Goal: Information Seeking & Learning: Find specific fact

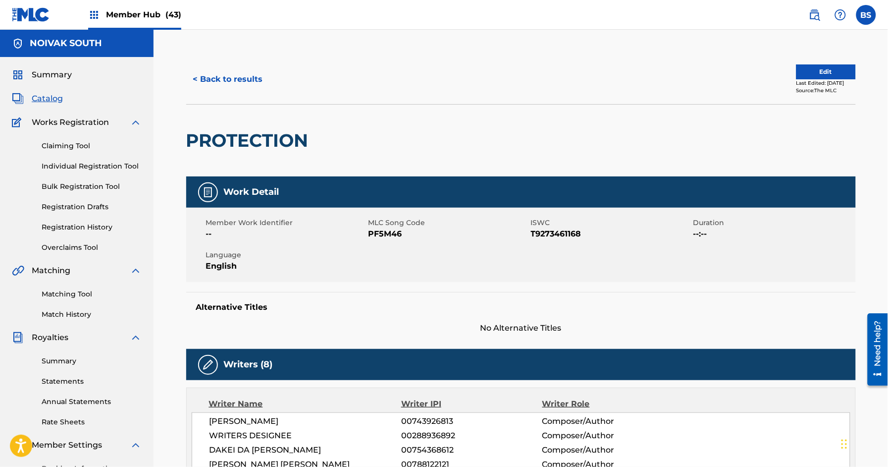
click at [43, 96] on span "Catalog" at bounding box center [47, 99] width 31 height 12
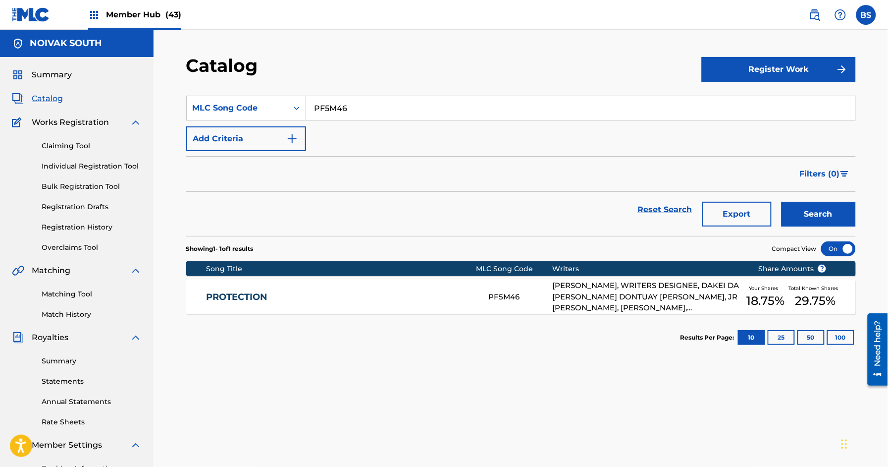
click at [126, 26] on div "Member Hub (43)" at bounding box center [134, 14] width 93 height 29
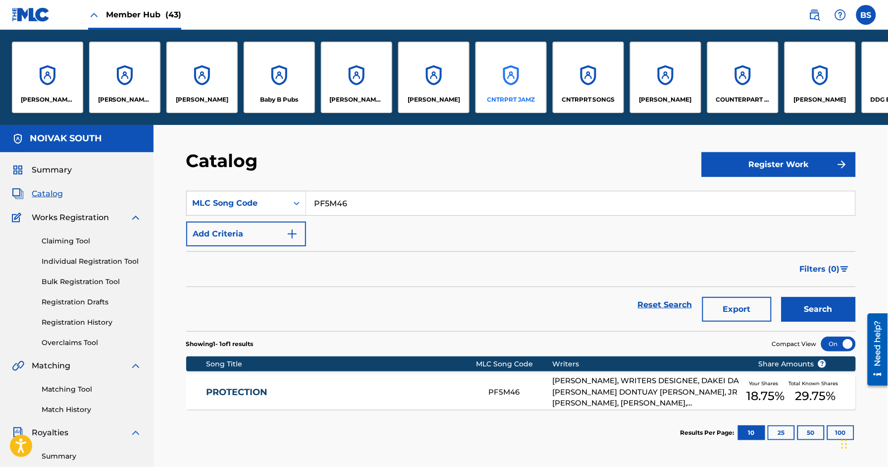
click at [514, 73] on div "CNTRPRT JAMZ" at bounding box center [511, 77] width 71 height 71
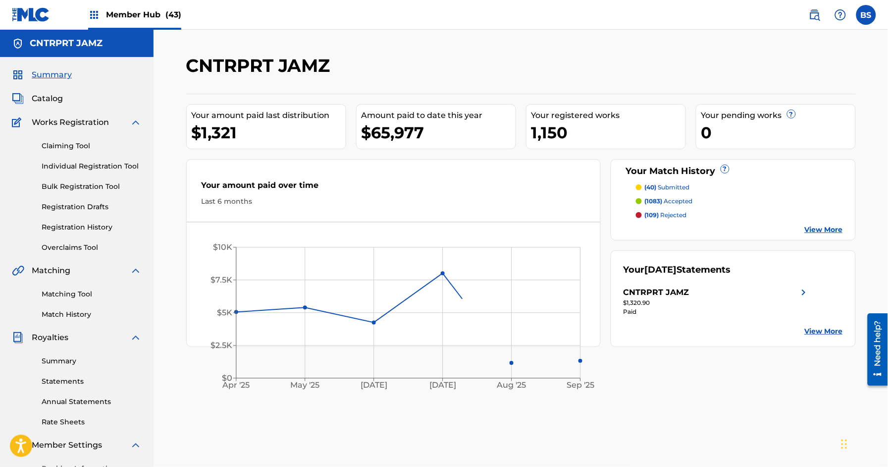
click at [119, 11] on span "Member Hub (43)" at bounding box center [143, 14] width 75 height 11
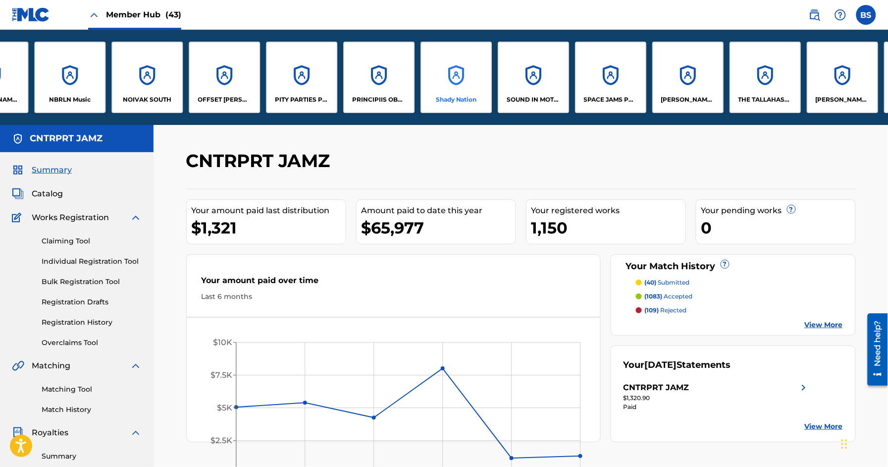
scroll to position [0, 1911]
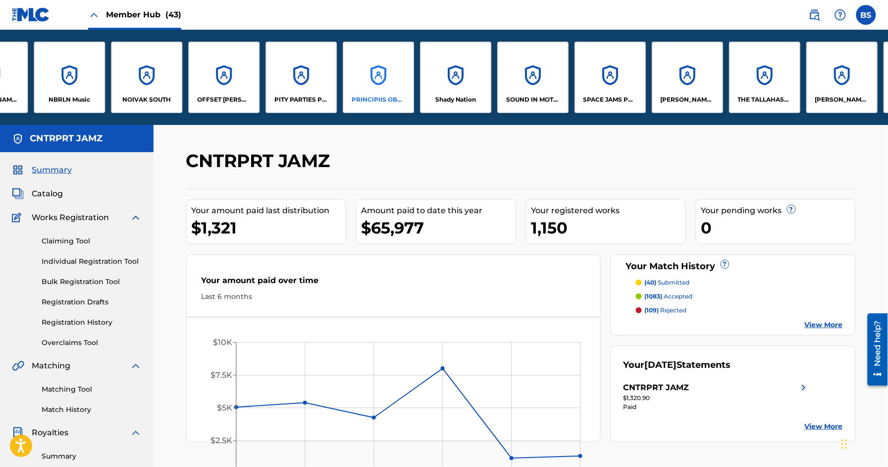
click at [374, 85] on div "PRINCIPIIS OBSTA" at bounding box center [378, 77] width 71 height 71
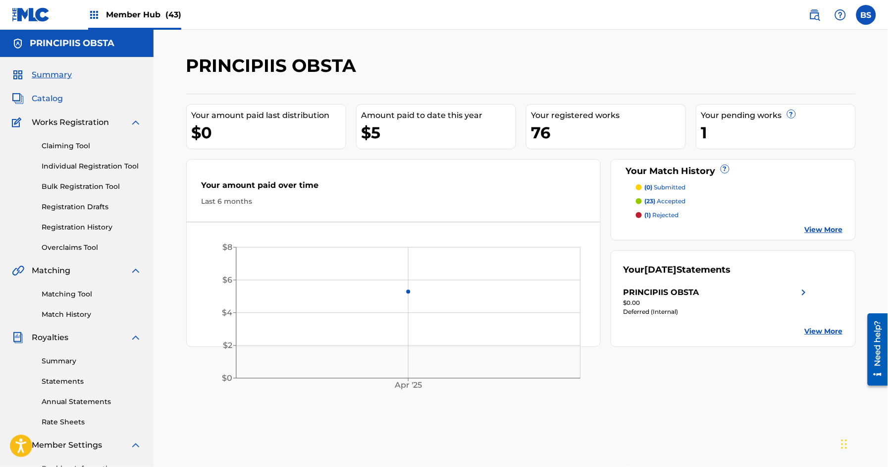
click at [38, 98] on span "Catalog" at bounding box center [47, 99] width 31 height 12
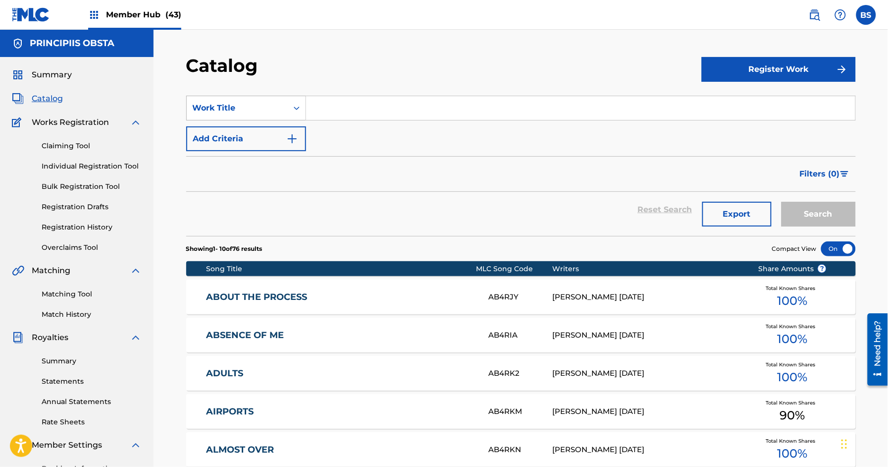
click at [259, 102] on div "Work Title" at bounding box center [237, 108] width 89 height 12
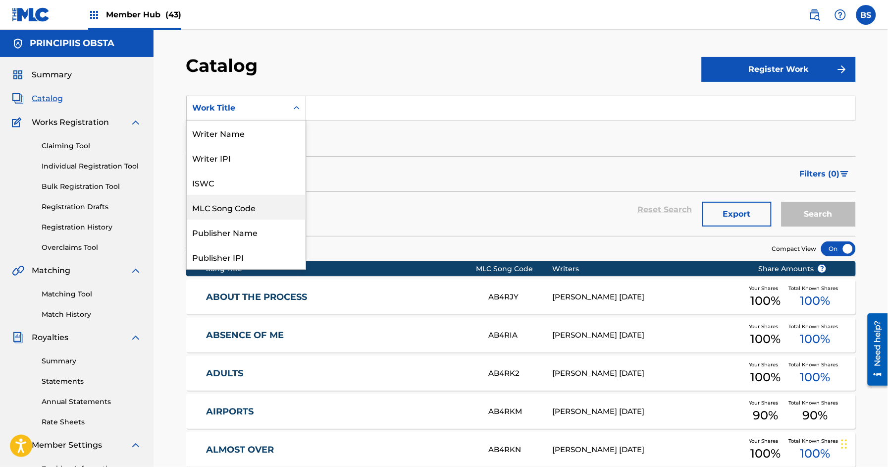
drag, startPoint x: 247, startPoint y: 206, endPoint x: 265, endPoint y: 195, distance: 21.6
click at [248, 206] on div "MLC Song Code" at bounding box center [246, 207] width 119 height 25
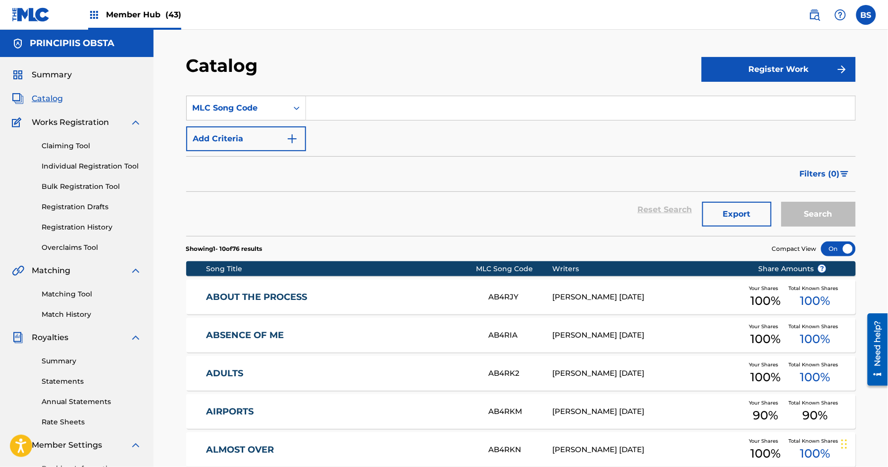
drag, startPoint x: 365, startPoint y: 114, endPoint x: 545, endPoint y: 130, distance: 180.6
click at [365, 114] on input "Search Form" at bounding box center [581, 108] width 550 height 24
paste input "RA4STJ"
type input "RA4STJ"
drag, startPoint x: 822, startPoint y: 215, endPoint x: 546, endPoint y: 217, distance: 275.5
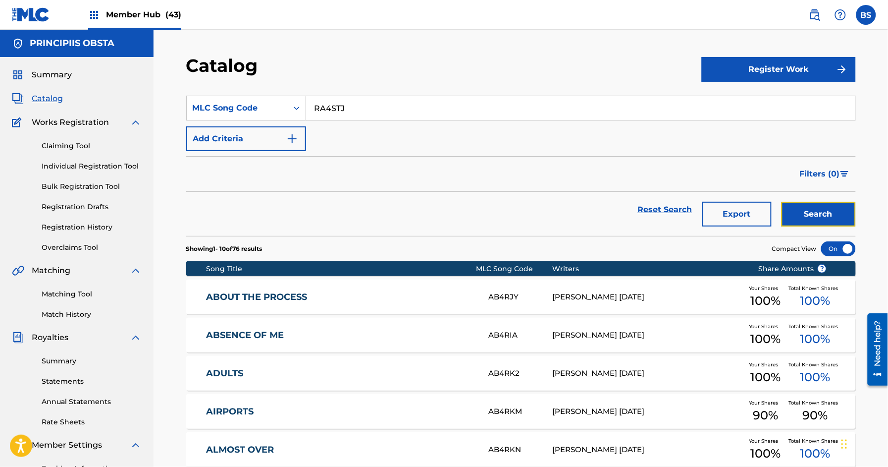
click at [822, 215] on button "Search" at bounding box center [819, 214] width 74 height 25
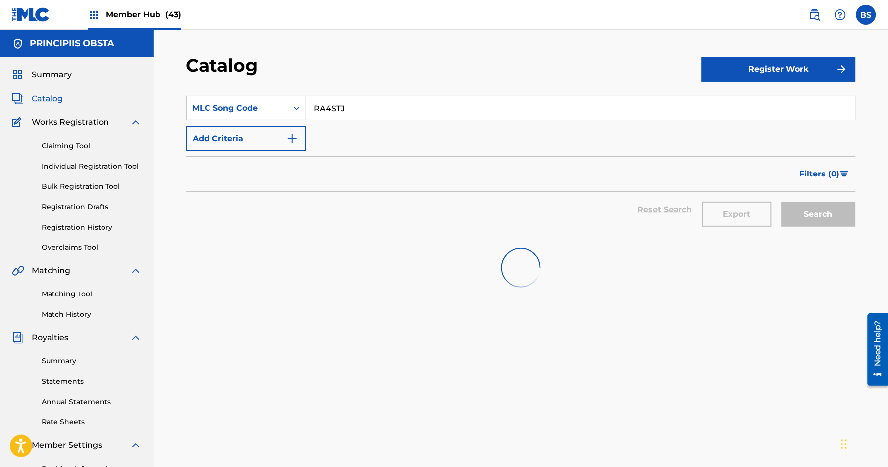
scroll to position [1, 0]
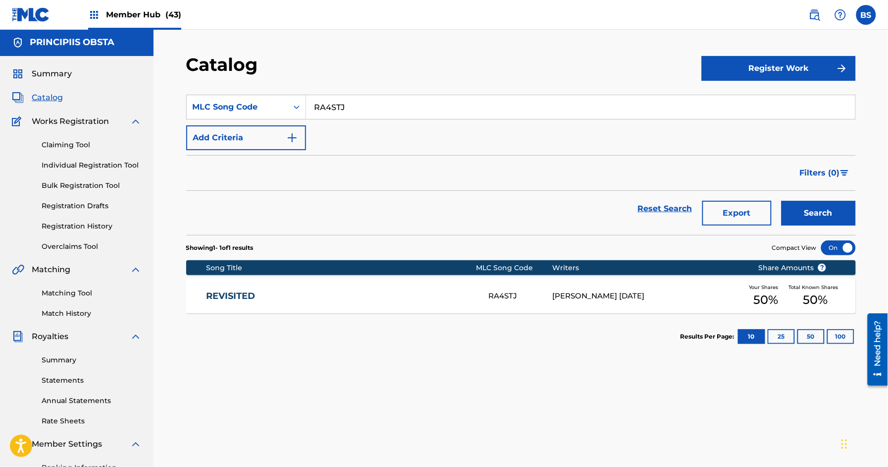
click at [360, 296] on link "REVISITED" at bounding box center [341, 295] width 270 height 11
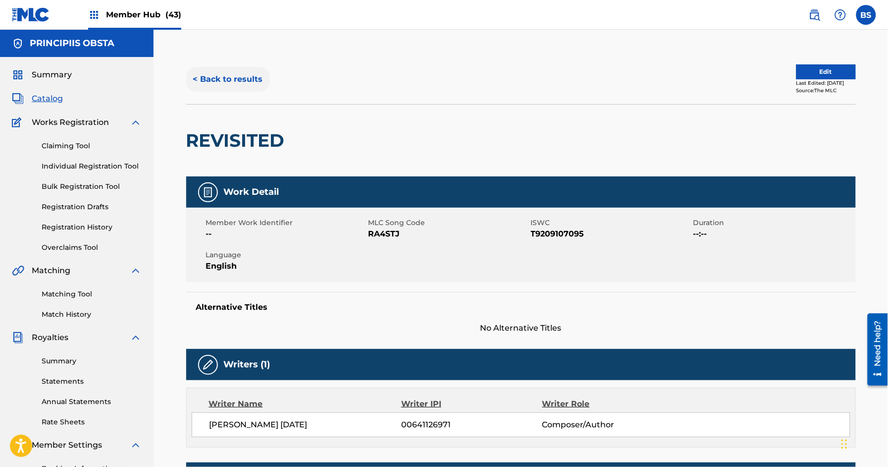
click at [244, 75] on button "< Back to results" at bounding box center [228, 79] width 84 height 25
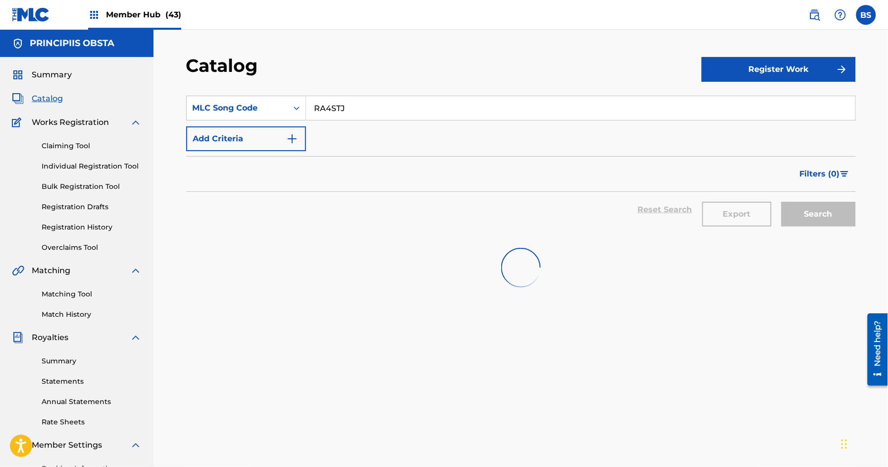
scroll to position [1, 0]
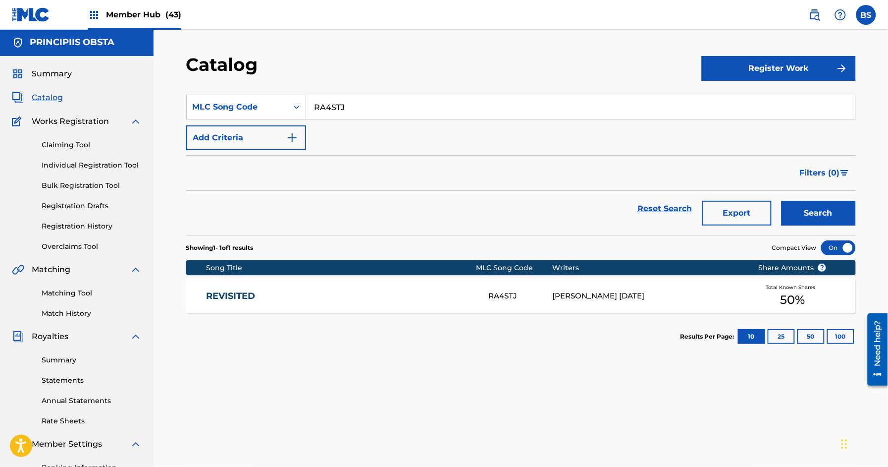
click at [345, 104] on input "RA4STJ" at bounding box center [581, 107] width 550 height 24
paste input "DA41YF"
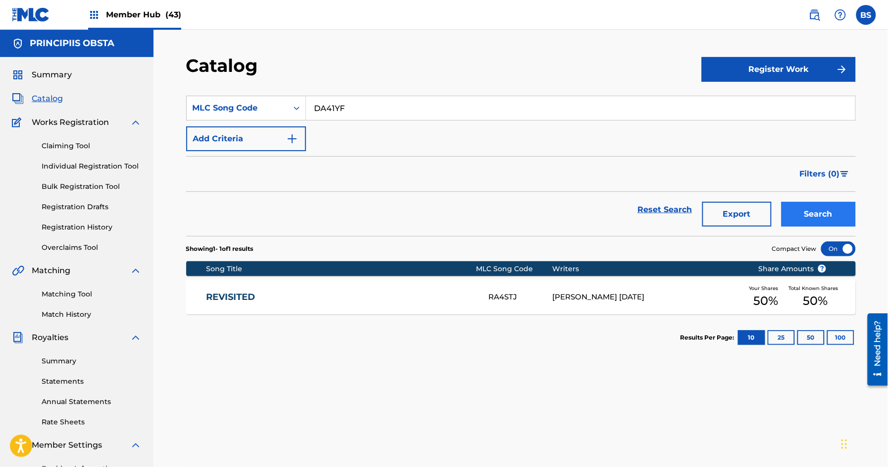
type input "DA41YF"
drag, startPoint x: 828, startPoint y: 207, endPoint x: 823, endPoint y: 208, distance: 6.0
click at [828, 207] on button "Search" at bounding box center [819, 214] width 74 height 25
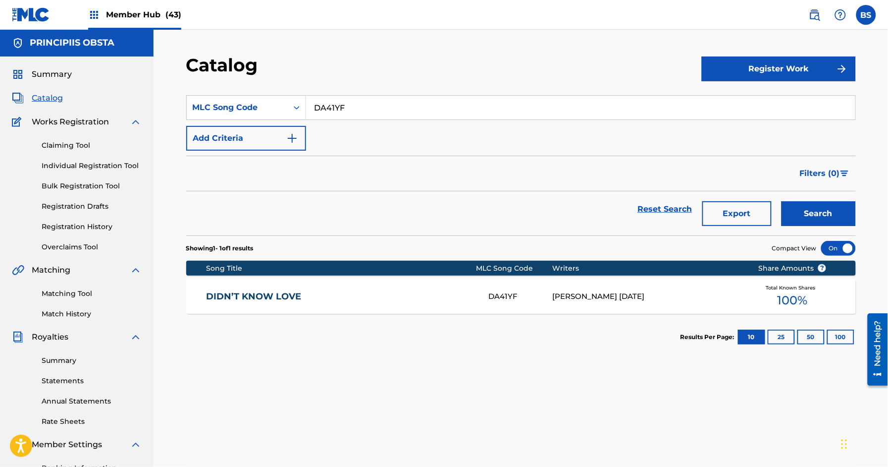
scroll to position [2, 0]
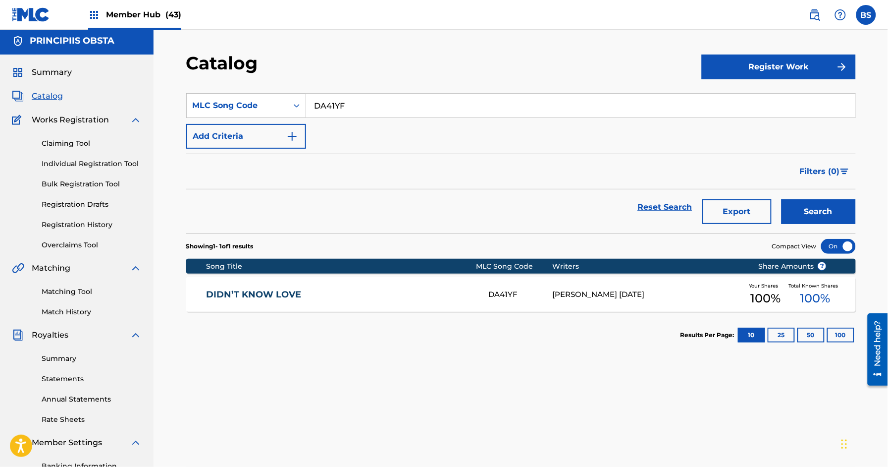
click at [348, 300] on div "DIDN’T KNOW LOVE DA41YF SARAH-TERESA SATURDAY Your Shares 100 % Total Known Sha…" at bounding box center [521, 294] width 670 height 35
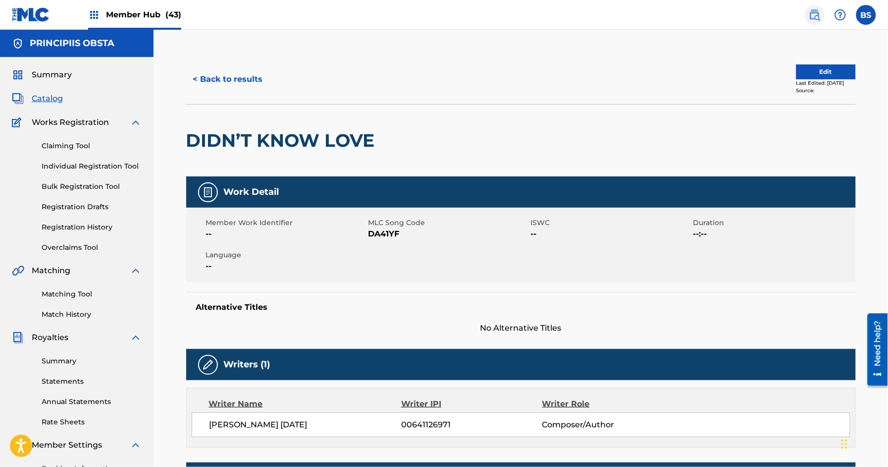
click at [818, 13] on img at bounding box center [815, 15] width 12 height 12
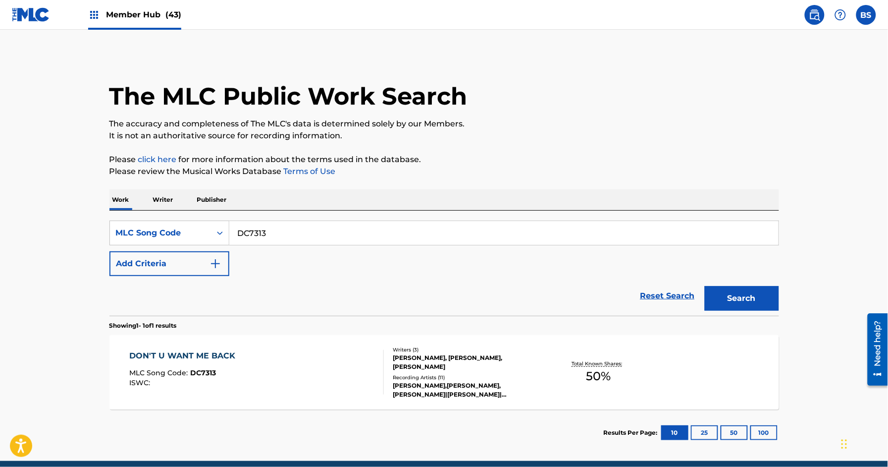
click at [313, 231] on input "DC7313" at bounding box center [504, 233] width 550 height 24
paste input "SVAY91"
type input "SVAY91"
drag, startPoint x: 748, startPoint y: 297, endPoint x: 716, endPoint y: 294, distance: 32.3
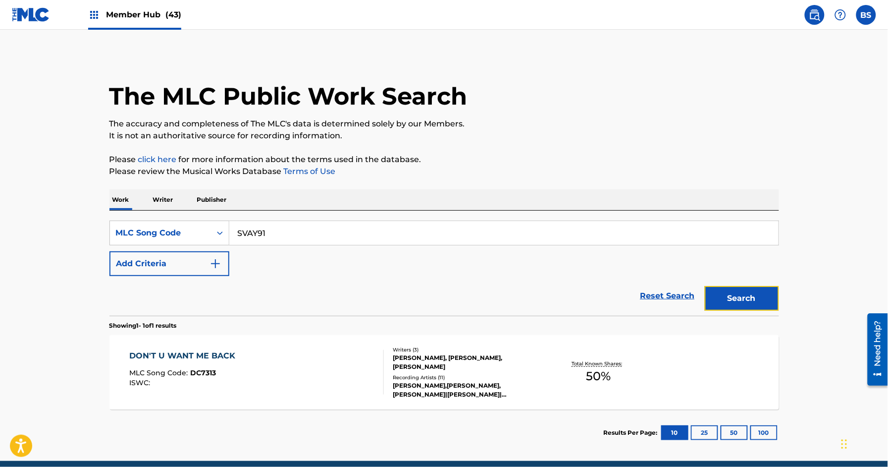
click at [748, 297] on button "Search" at bounding box center [742, 298] width 74 height 25
click at [323, 358] on div "SHE WISH SHE WAS MLC Song Code : SVAY91 ISWC :" at bounding box center [256, 372] width 255 height 45
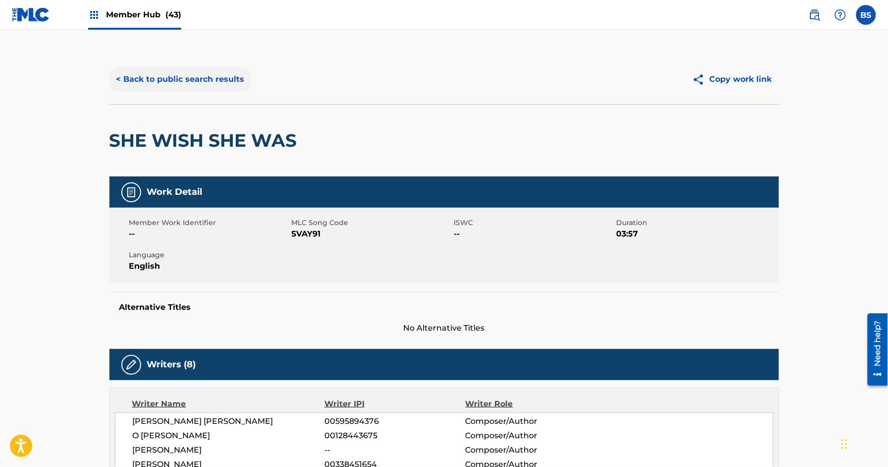
click at [168, 70] on button "< Back to public search results" at bounding box center [181, 79] width 142 height 25
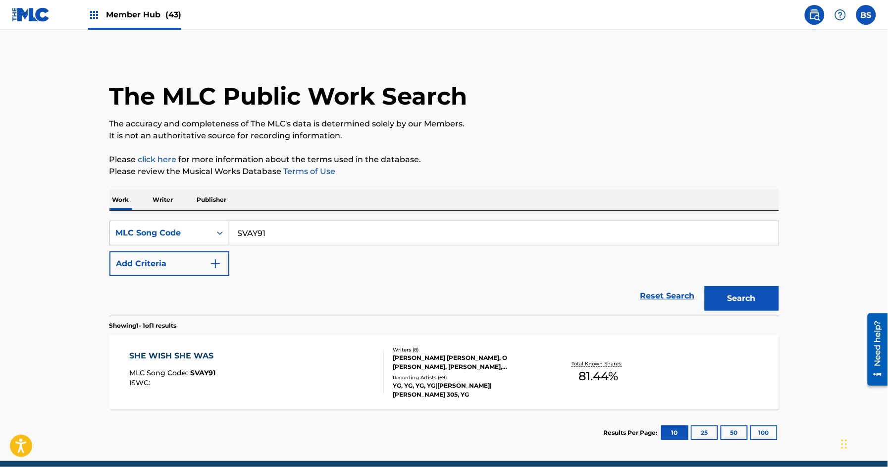
click at [292, 225] on input "SVAY91" at bounding box center [504, 233] width 550 height 24
drag, startPoint x: 292, startPoint y: 225, endPoint x: 491, endPoint y: 259, distance: 202.1
click at [292, 225] on input "SVAY91" at bounding box center [504, 233] width 550 height 24
paste input "ZV7HJS"
type input "ZV7HJS"
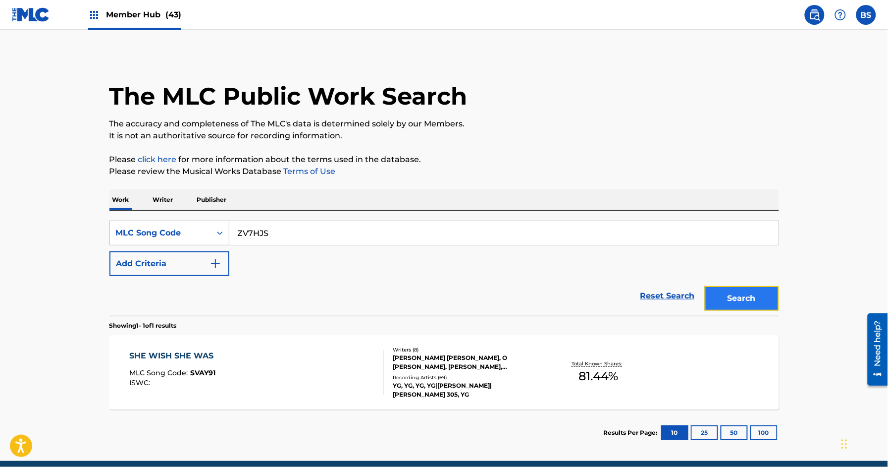
click at [751, 293] on button "Search" at bounding box center [742, 298] width 74 height 25
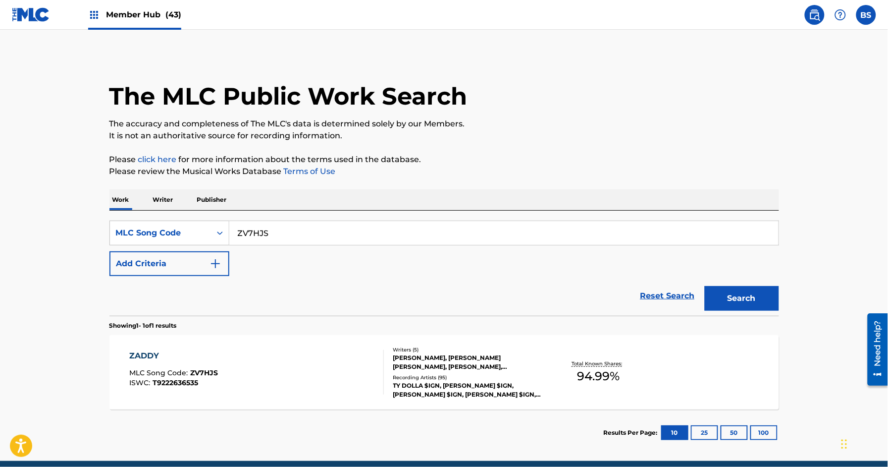
click at [328, 365] on div "ZADDY MLC Song Code : ZV7HJS ISWC : T9222636535" at bounding box center [256, 372] width 255 height 45
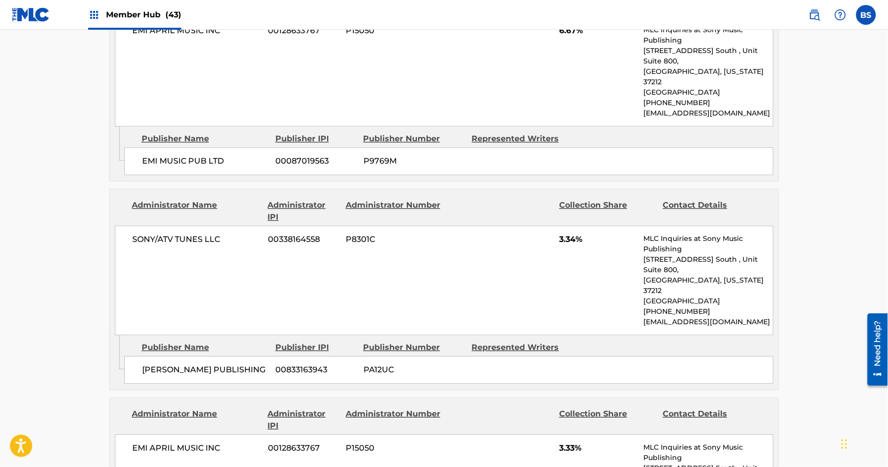
scroll to position [724, 0]
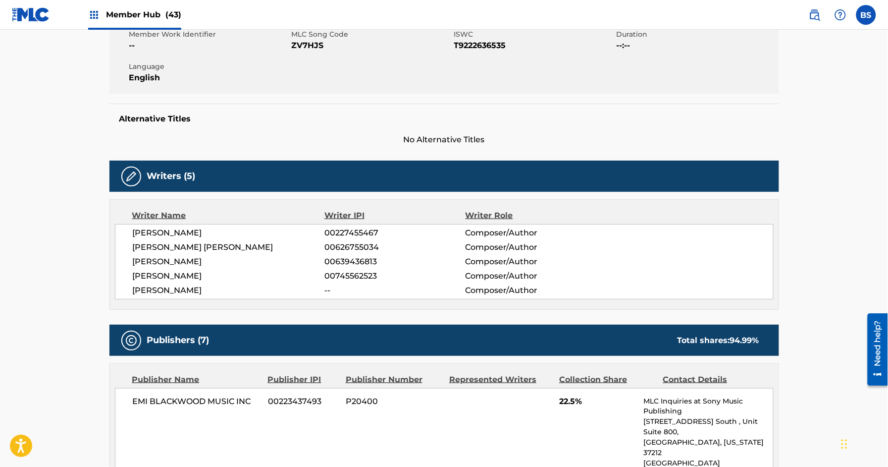
click at [125, 17] on span "Member Hub (43)" at bounding box center [143, 14] width 75 height 11
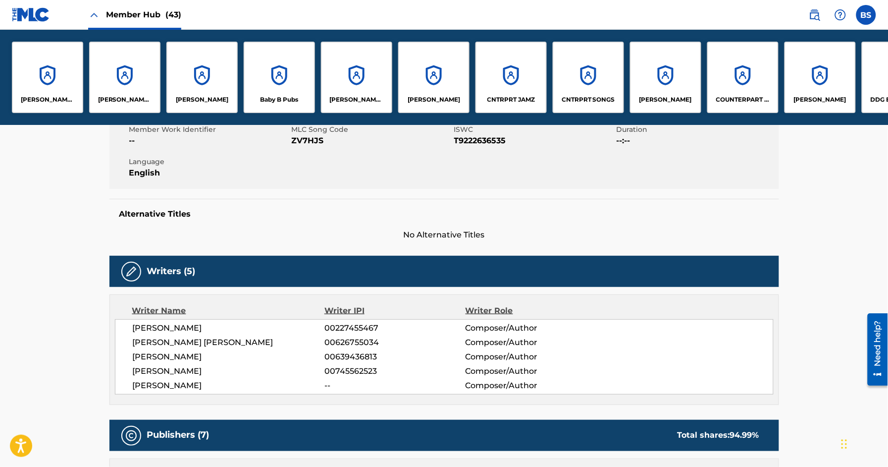
scroll to position [283, 0]
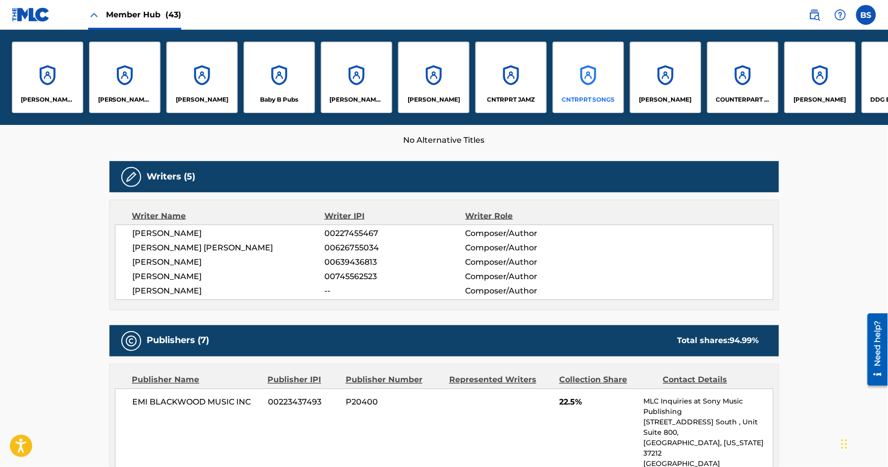
click at [585, 77] on div "CNTRPRT SONGS" at bounding box center [588, 77] width 71 height 71
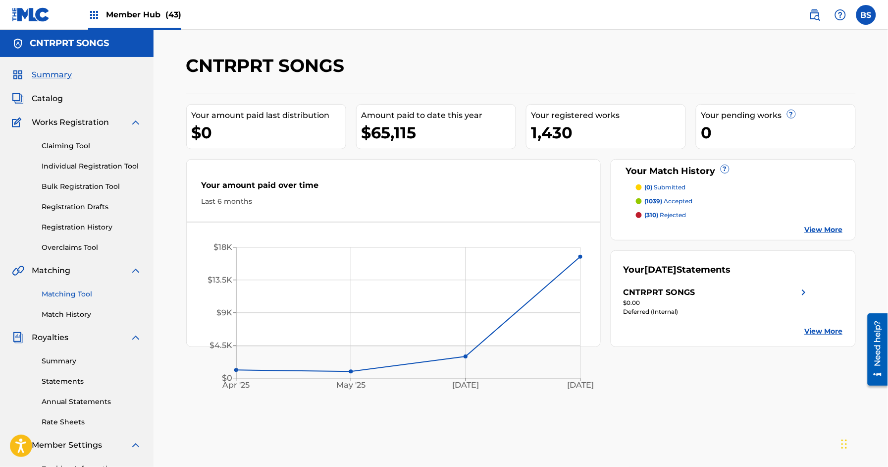
click at [85, 291] on link "Matching Tool" at bounding box center [92, 294] width 100 height 10
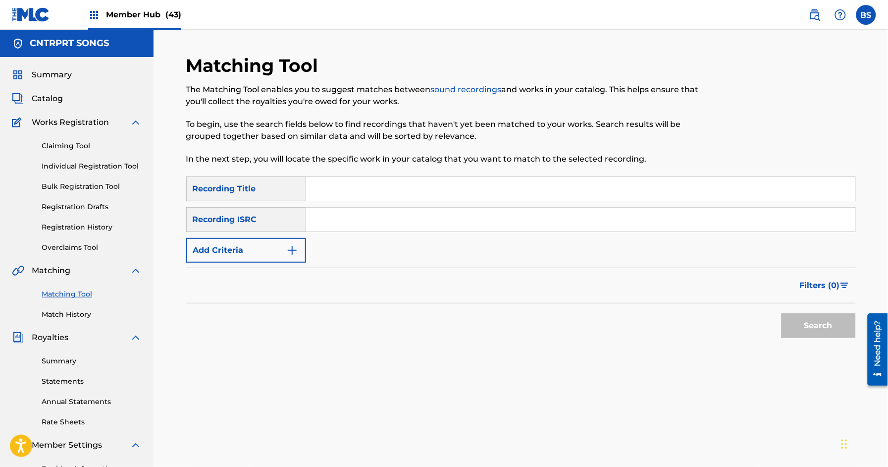
click at [398, 215] on input "Search Form" at bounding box center [581, 220] width 550 height 24
paste input "TCAJK2566902"
drag, startPoint x: 797, startPoint y: 310, endPoint x: 803, endPoint y: 314, distance: 6.7
click at [798, 311] on div "Search" at bounding box center [816, 323] width 79 height 40
click at [814, 321] on button "Search" at bounding box center [819, 325] width 74 height 25
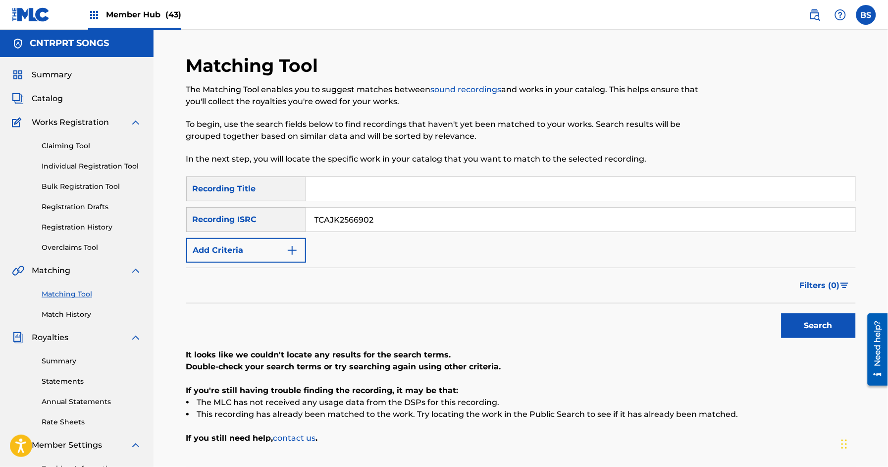
scroll to position [1, 0]
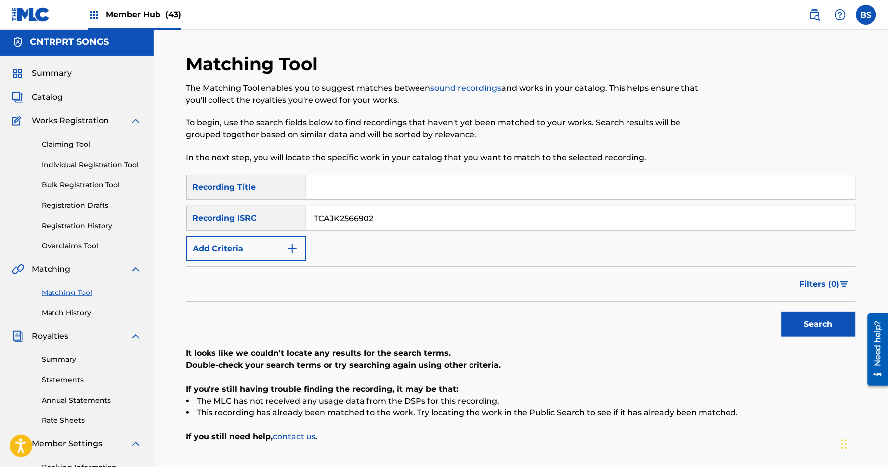
click at [355, 216] on input "TCAJK2566902" at bounding box center [581, 218] width 550 height 24
paste input "USRC12303073"
type input "USRC12303073"
click at [811, 319] on button "Search" at bounding box center [819, 324] width 74 height 25
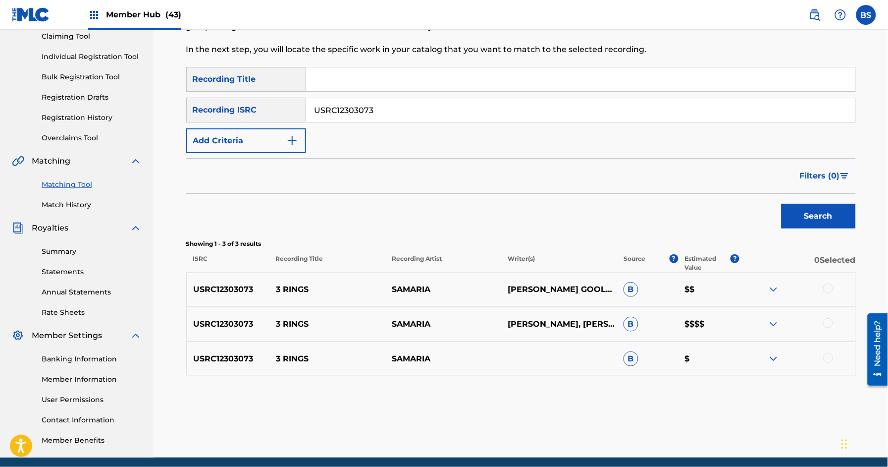
scroll to position [111, 0]
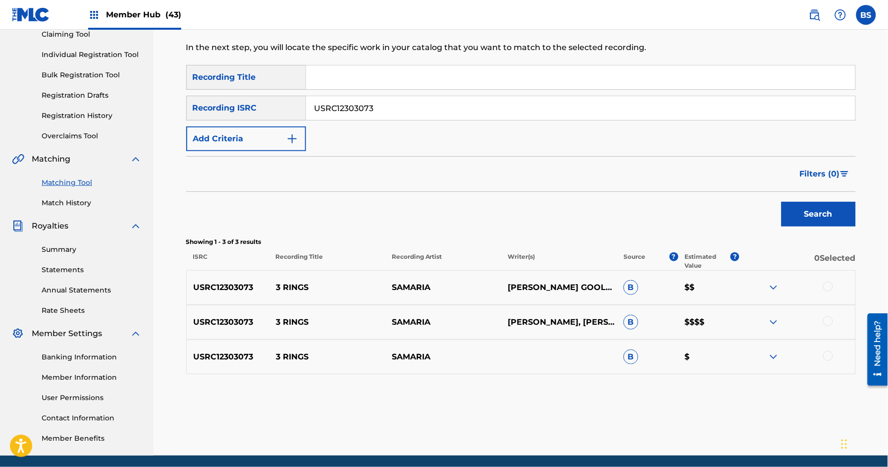
click at [289, 282] on p "3 RINGS" at bounding box center [328, 287] width 116 height 12
copy p "3 RINGS"
drag, startPoint x: 828, startPoint y: 289, endPoint x: 830, endPoint y: 311, distance: 21.9
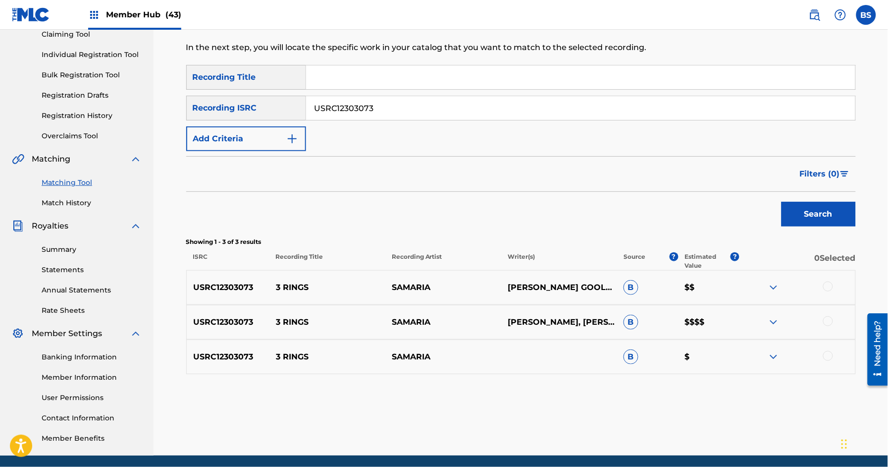
click at [828, 289] on div at bounding box center [829, 286] width 10 height 10
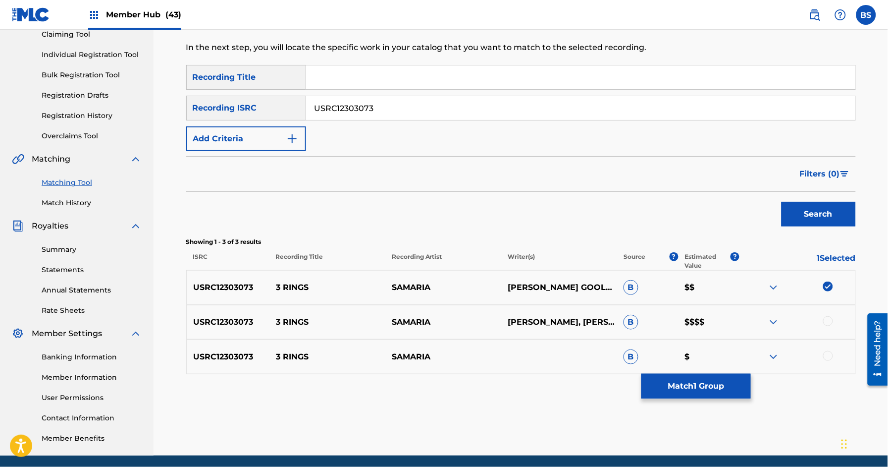
drag, startPoint x: 831, startPoint y: 321, endPoint x: 833, endPoint y: 327, distance: 6.7
click at [832, 322] on div at bounding box center [829, 321] width 10 height 10
click at [831, 357] on div at bounding box center [829, 356] width 10 height 10
click at [722, 383] on button "Match 3 Groups" at bounding box center [697, 386] width 110 height 25
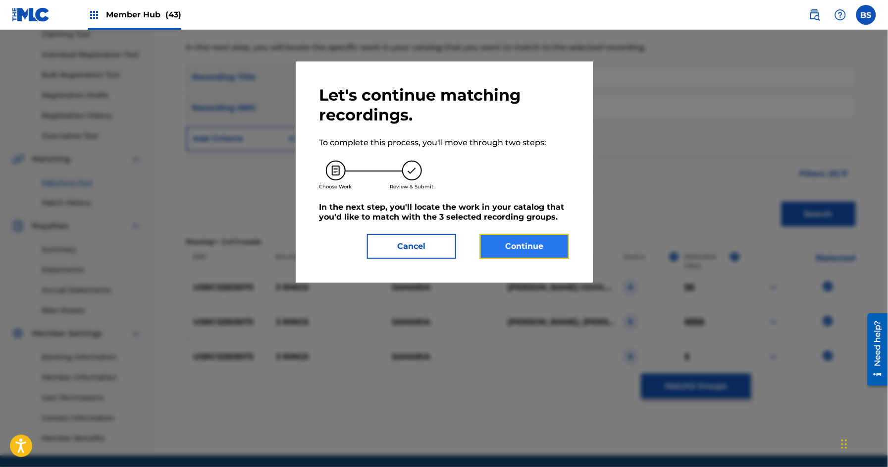
click at [526, 245] on button "Continue" at bounding box center [524, 246] width 89 height 25
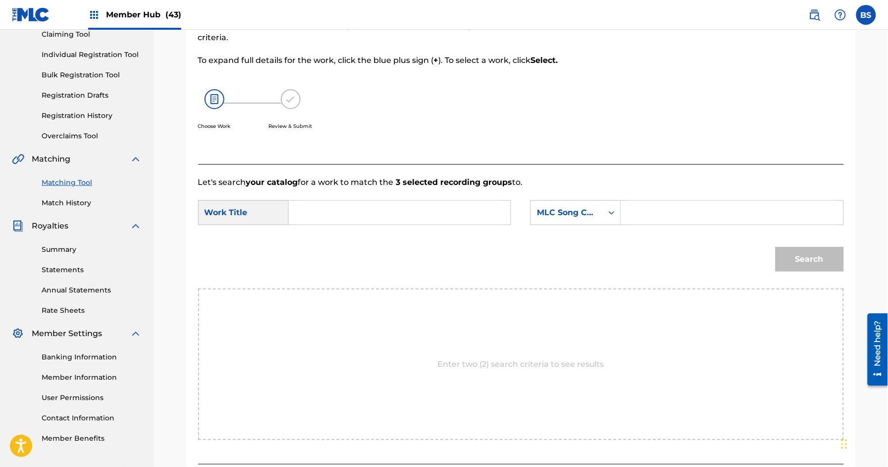
drag, startPoint x: 339, startPoint y: 190, endPoint x: 337, endPoint y: 209, distance: 18.4
click at [339, 194] on form "SearchWithCriteria6edd82cf-3e26-4290-9c85-ccdaf73d9d9f Work Title SearchWithCri…" at bounding box center [521, 238] width 646 height 100
click at [337, 209] on input "Search Form" at bounding box center [399, 213] width 205 height 24
paste input "3 RINGS"
type input "3 RINGS"
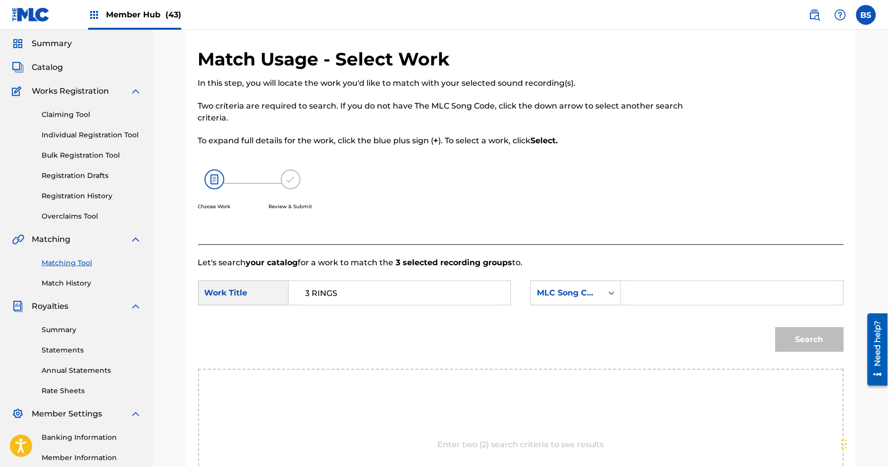
scroll to position [0, 0]
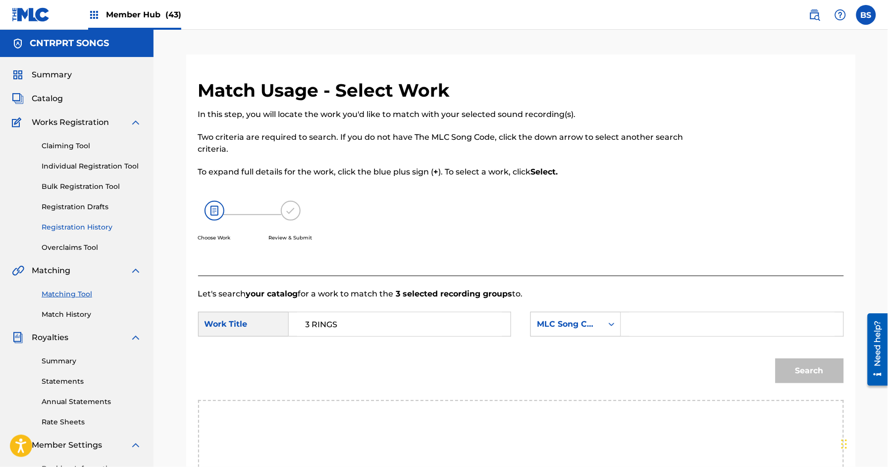
click at [79, 224] on link "Registration History" at bounding box center [92, 227] width 100 height 10
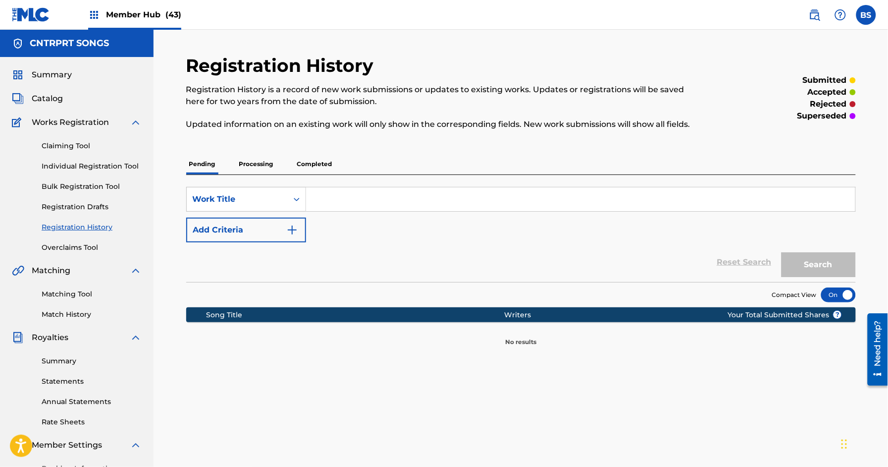
click at [353, 195] on input "Search Form" at bounding box center [581, 199] width 550 height 24
paste input "3 RINGS"
type input "3 RINGS"
click at [803, 261] on button "Search" at bounding box center [819, 264] width 74 height 25
click at [271, 173] on p "Processing" at bounding box center [256, 164] width 40 height 21
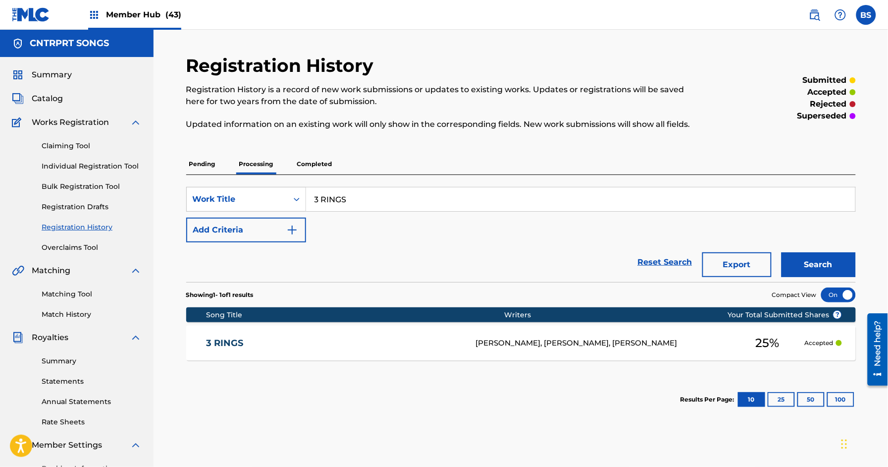
click at [390, 335] on div "3 RINGS SAMARIA KHALIA BOYKIN, MALCOLM MAURICE GOOLAMALLEE, SEAN SEATON 25 % Ac…" at bounding box center [521, 343] width 670 height 35
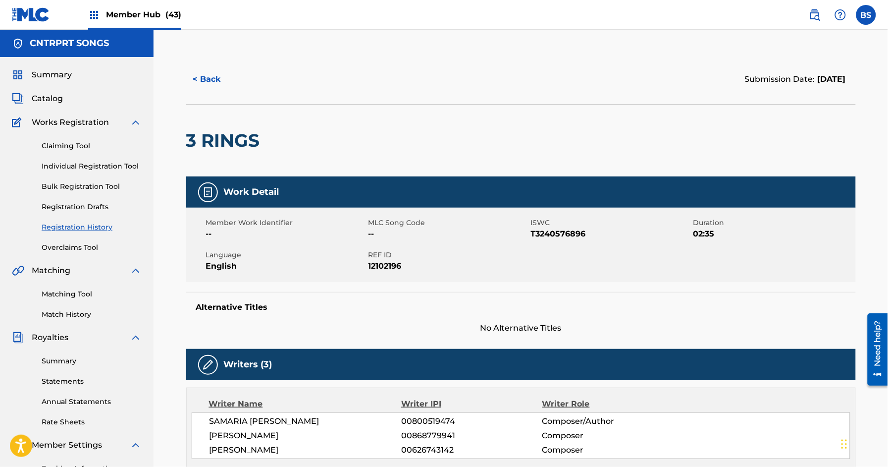
drag, startPoint x: 59, startPoint y: 104, endPoint x: 167, endPoint y: 97, distance: 108.2
click at [58, 103] on span "Catalog" at bounding box center [47, 99] width 31 height 12
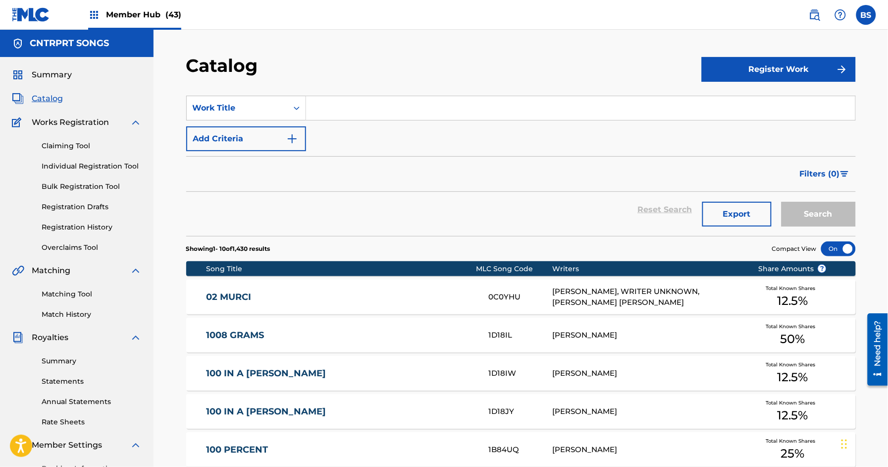
click at [364, 104] on input "Search Form" at bounding box center [581, 108] width 550 height 24
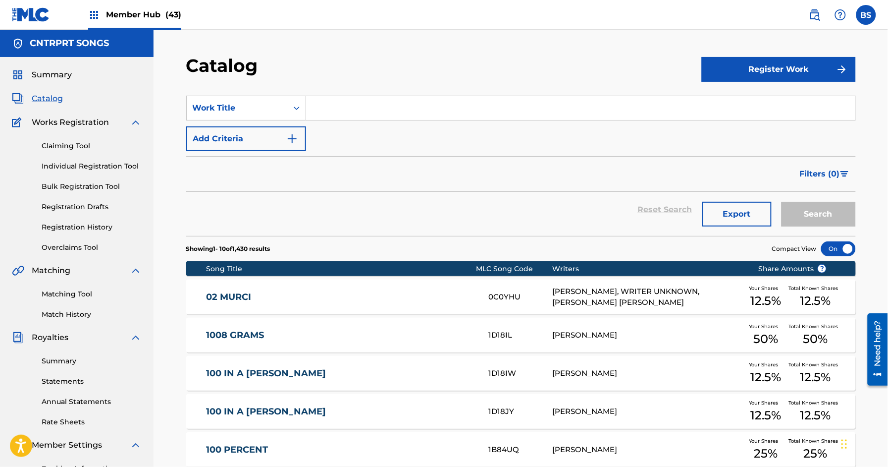
paste input "3 RINGS"
type input "3 RINGS"
drag, startPoint x: 828, startPoint y: 210, endPoint x: 531, endPoint y: 182, distance: 298.1
click at [828, 210] on button "Search" at bounding box center [819, 214] width 74 height 25
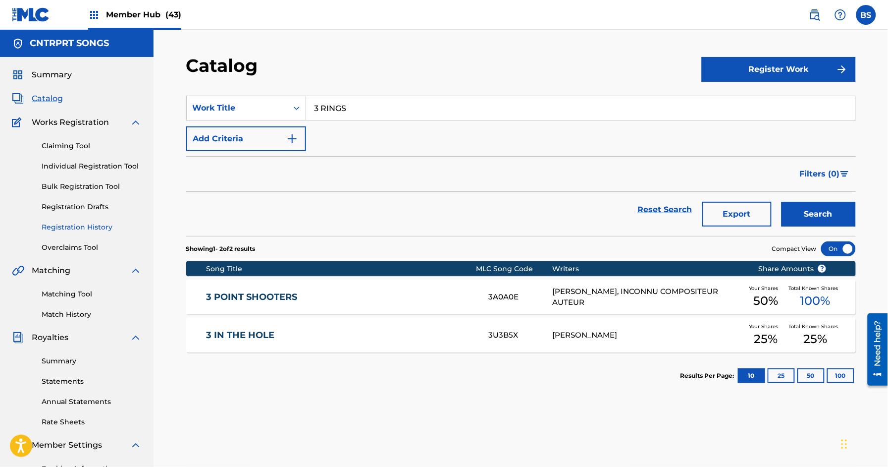
click at [76, 225] on link "Registration History" at bounding box center [92, 227] width 100 height 10
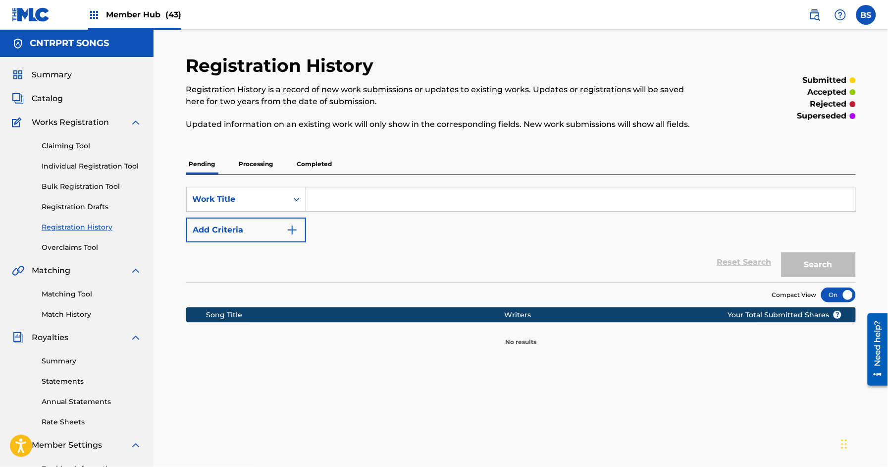
click at [268, 169] on p "Processing" at bounding box center [256, 164] width 40 height 21
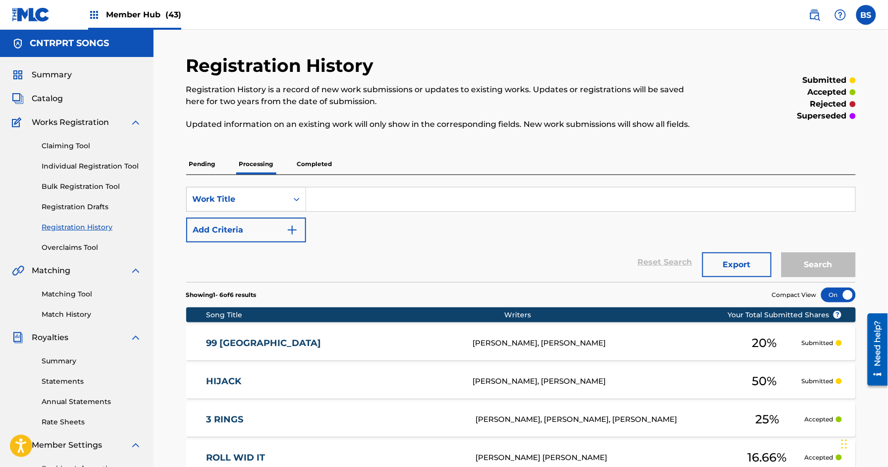
click at [328, 164] on p "Completed" at bounding box center [314, 164] width 41 height 21
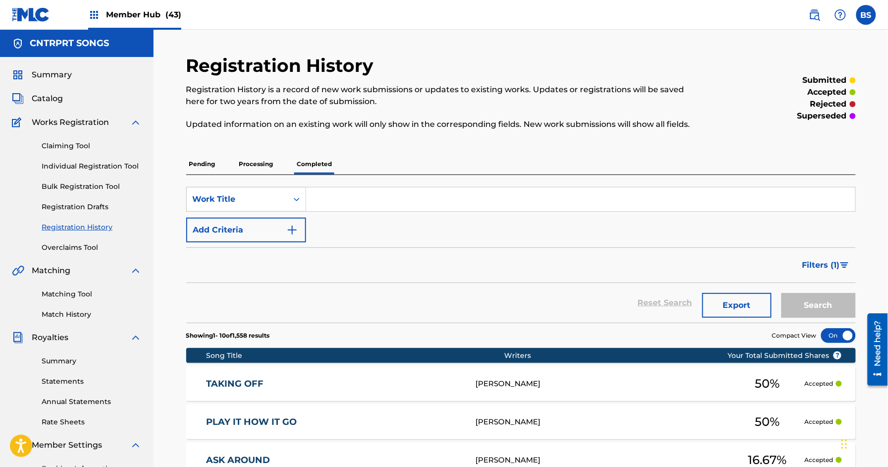
click at [364, 196] on input "Search Form" at bounding box center [581, 199] width 550 height 24
paste input "3 RINGS"
type input "3 RINGS"
click at [782, 293] on button "Search" at bounding box center [819, 305] width 74 height 25
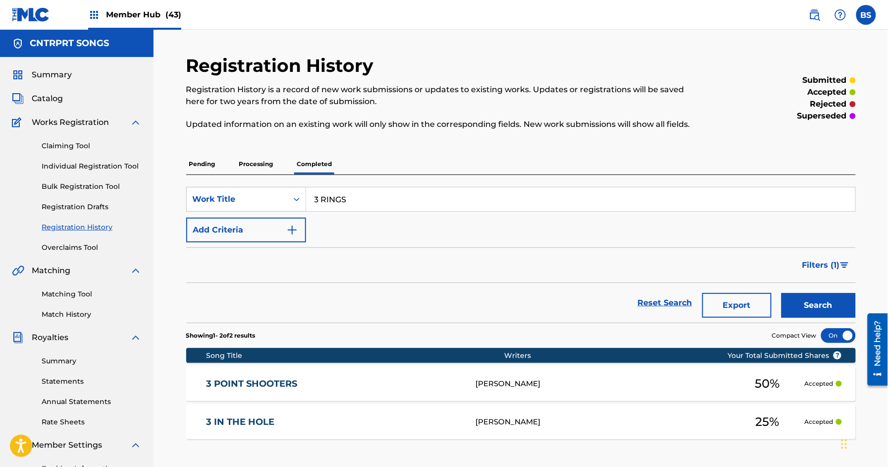
click at [260, 167] on p "Processing" at bounding box center [256, 164] width 40 height 21
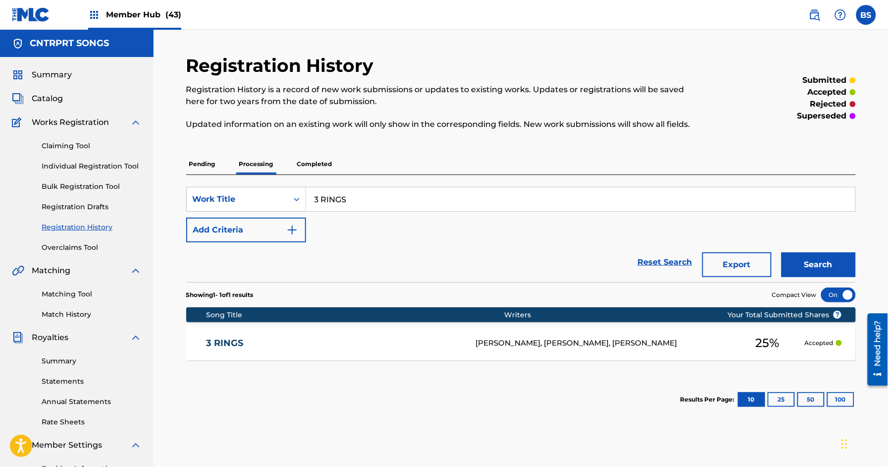
click at [344, 329] on div "3 RINGS SAMARIA KHALIA BOYKIN, MALCOLM MAURICE GOOLAMALLEE, SEAN SEATON 25 % Ac…" at bounding box center [521, 343] width 670 height 35
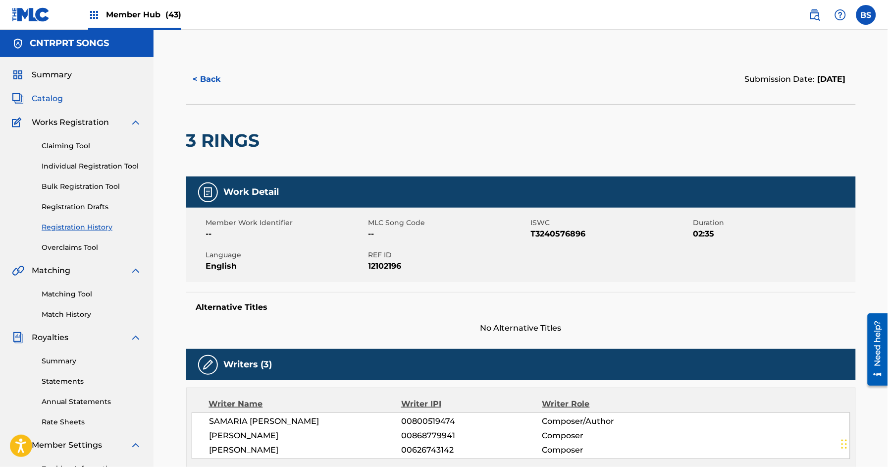
click at [46, 93] on span "Catalog" at bounding box center [47, 99] width 31 height 12
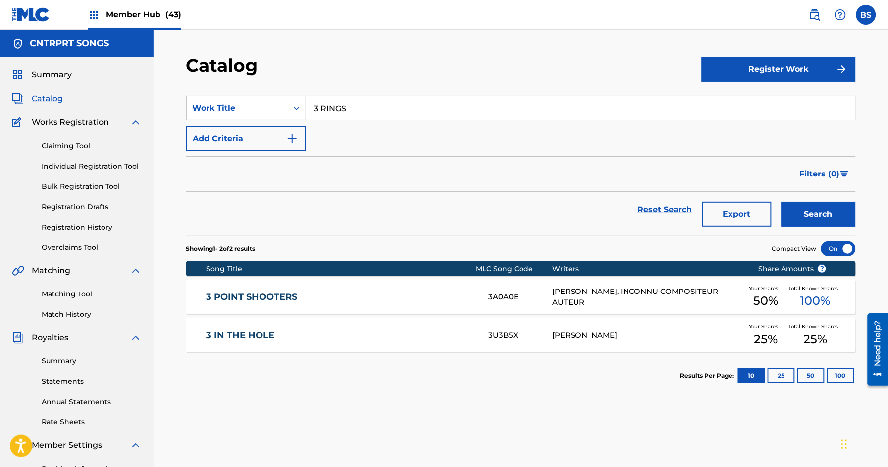
click at [343, 104] on input "3 RINGS" at bounding box center [581, 108] width 550 height 24
paste input "No Can"
drag, startPoint x: 353, startPoint y: 132, endPoint x: 343, endPoint y: 130, distance: 9.6
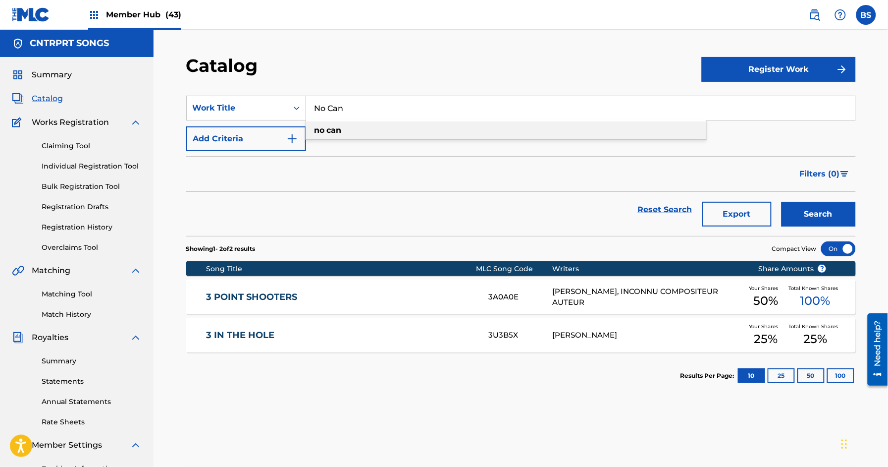
click at [353, 132] on div "no can" at bounding box center [506, 130] width 400 height 18
type input "no can"
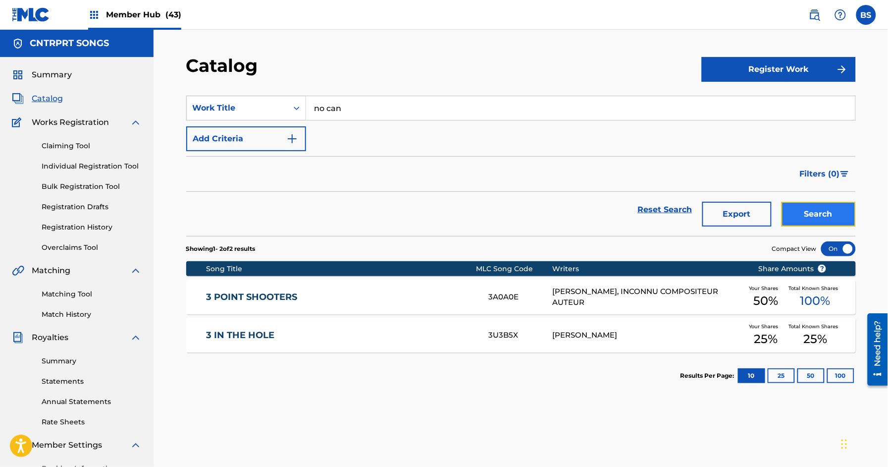
click at [823, 218] on button "Search" at bounding box center [819, 214] width 74 height 25
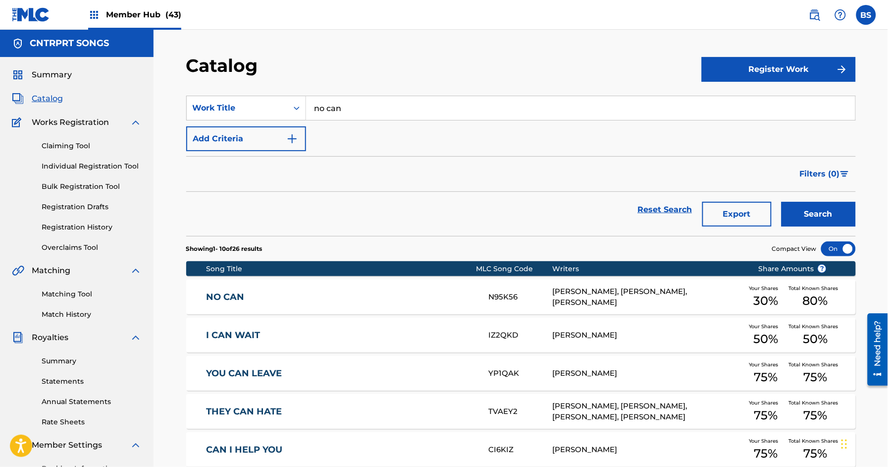
click at [449, 285] on div "NO CAN N95K56 MALCOLM MAURICE GOOLAMALLEE, SAMARIA KHALIA BOYKIN, JAILSON JUNIO…" at bounding box center [521, 296] width 670 height 35
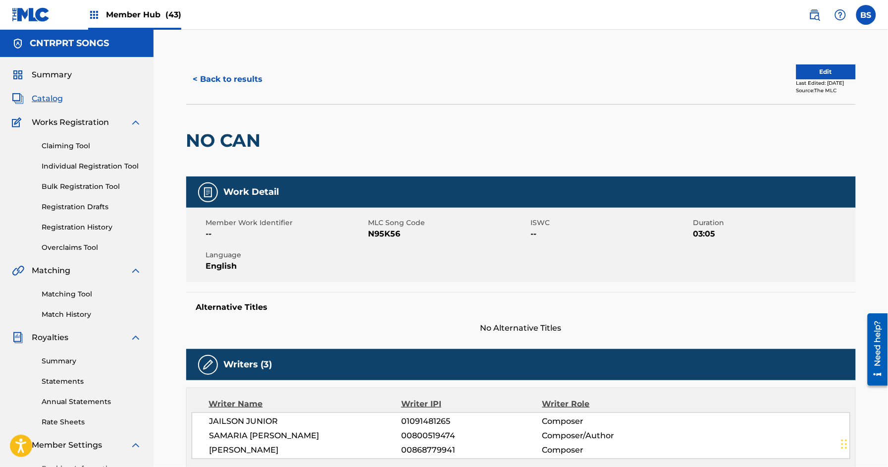
click at [370, 238] on span "N95K56" at bounding box center [449, 234] width 160 height 12
copy span "N95K56"
click at [818, 15] on img at bounding box center [815, 15] width 12 height 12
click at [406, 170] on div at bounding box center [343, 141] width 154 height 72
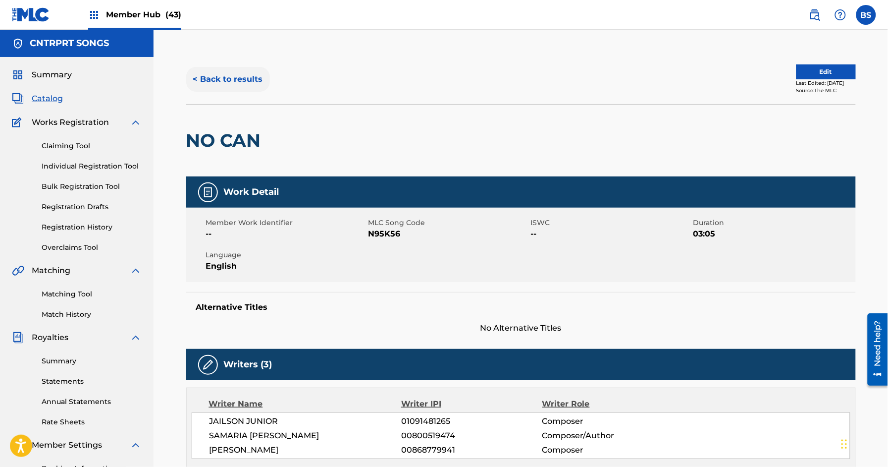
drag, startPoint x: 221, startPoint y: 79, endPoint x: 223, endPoint y: 84, distance: 5.1
click at [221, 80] on button "< Back to results" at bounding box center [228, 79] width 84 height 25
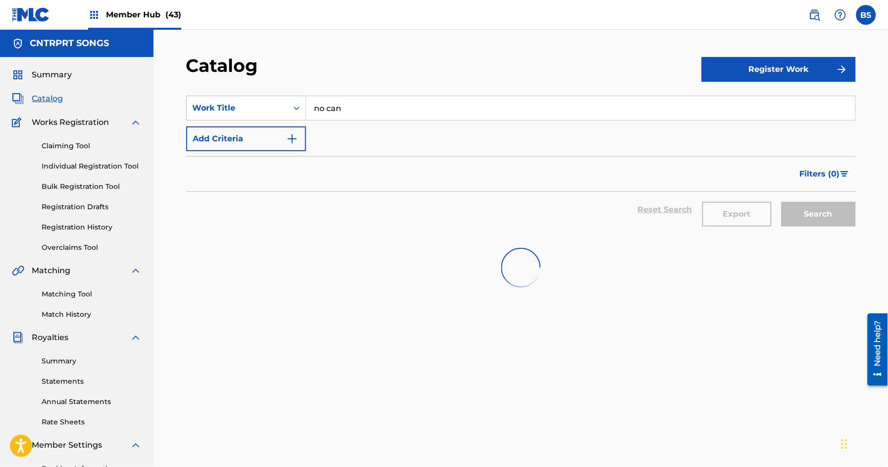
click at [379, 108] on input "no can" at bounding box center [581, 108] width 550 height 24
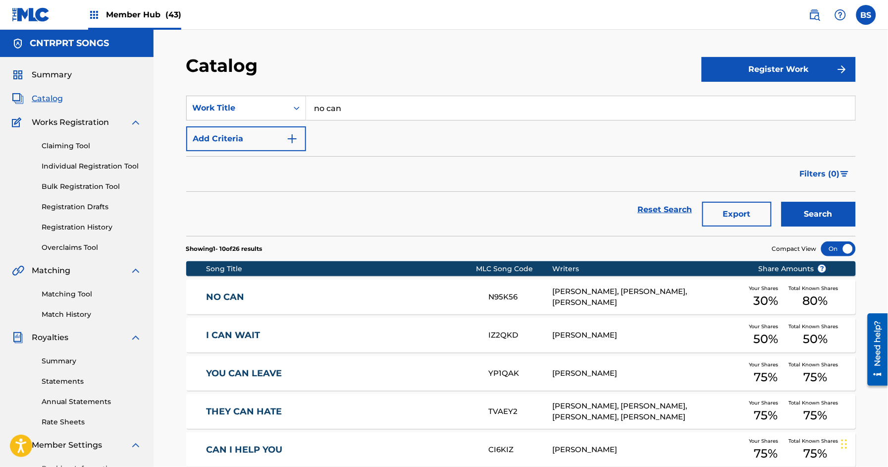
drag, startPoint x: 124, startPoint y: 28, endPoint x: 135, endPoint y: 20, distance: 13.5
click at [124, 28] on div "Member Hub (43)" at bounding box center [134, 14] width 93 height 29
click at [136, 19] on span "Member Hub (43)" at bounding box center [143, 14] width 75 height 11
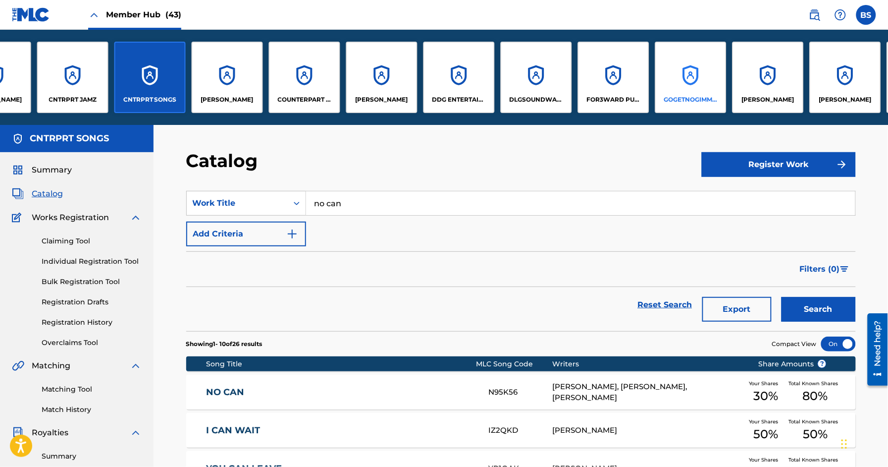
scroll to position [0, 610]
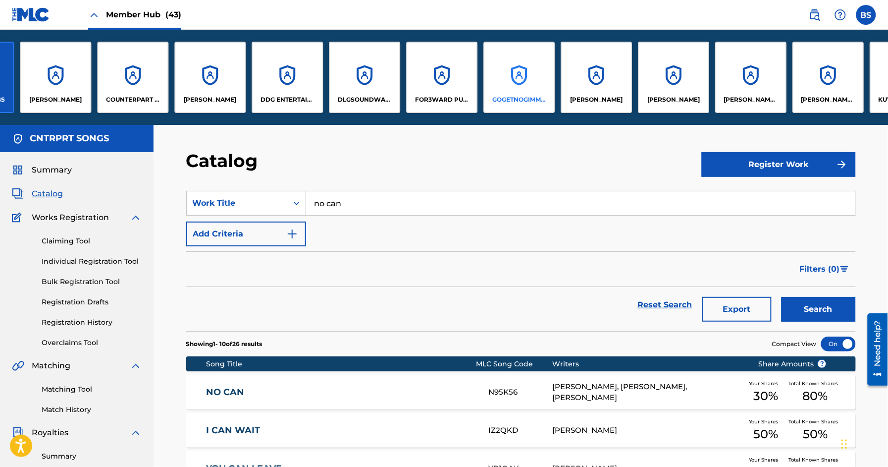
click at [525, 83] on div "GOGETNOGIMMIES" at bounding box center [519, 77] width 71 height 71
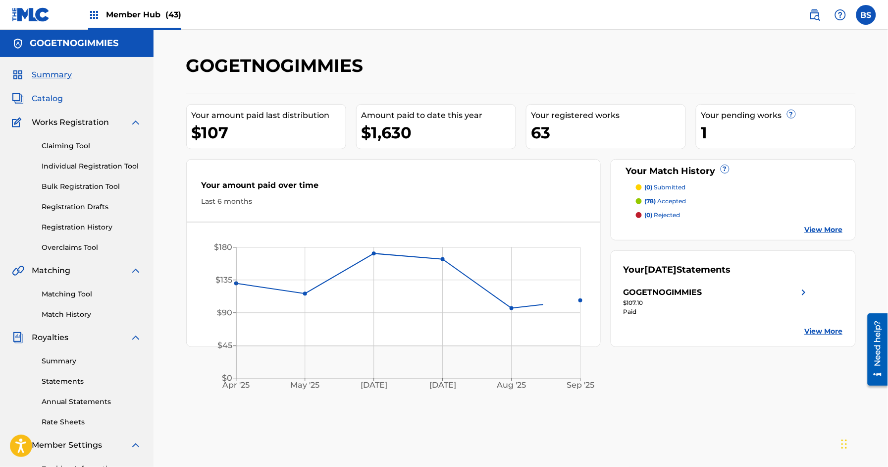
drag, startPoint x: 43, startPoint y: 96, endPoint x: 62, endPoint y: 102, distance: 20.1
click at [43, 96] on span "Catalog" at bounding box center [47, 99] width 31 height 12
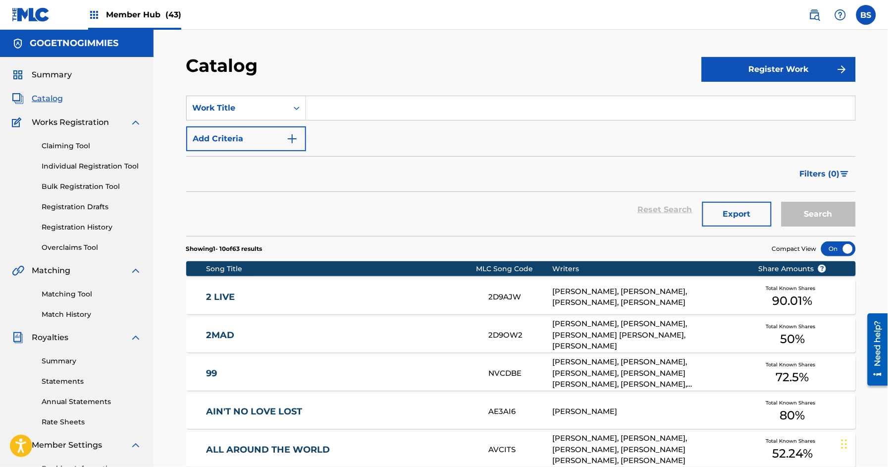
click at [398, 103] on input "Search Form" at bounding box center [581, 108] width 550 height 24
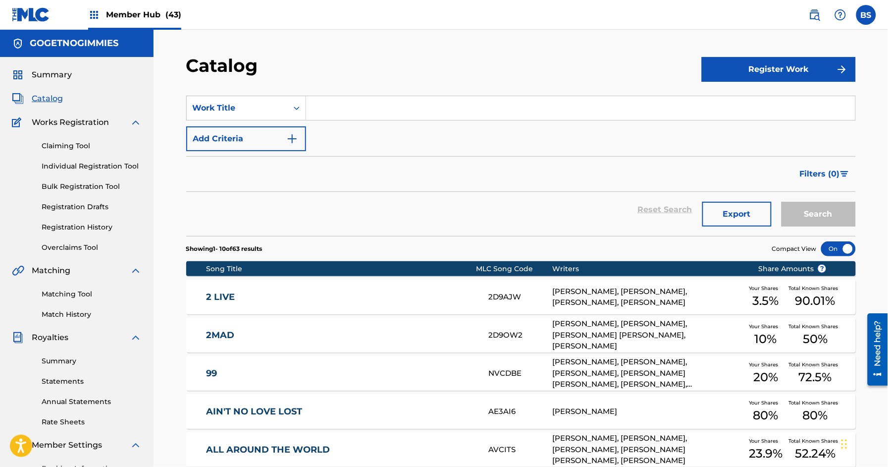
paste input "SLOWLY"
type input "SLOWLY"
click at [807, 213] on button "Search" at bounding box center [819, 214] width 74 height 25
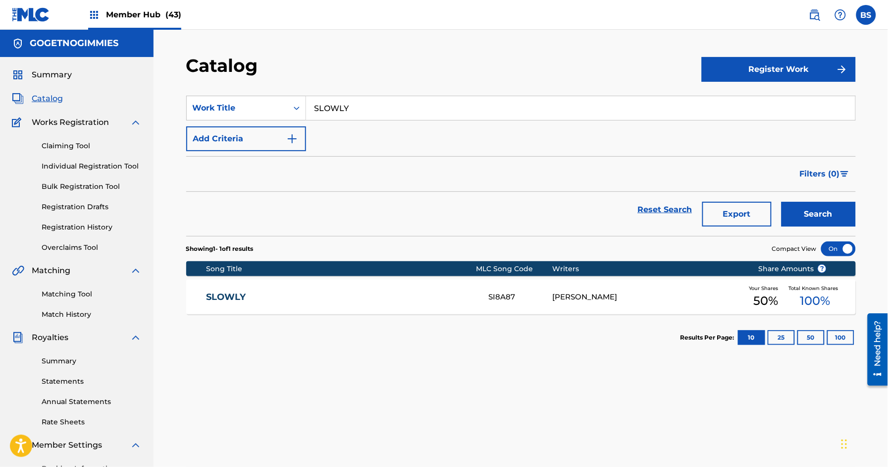
click at [357, 294] on link "SLOWLY" at bounding box center [341, 296] width 270 height 11
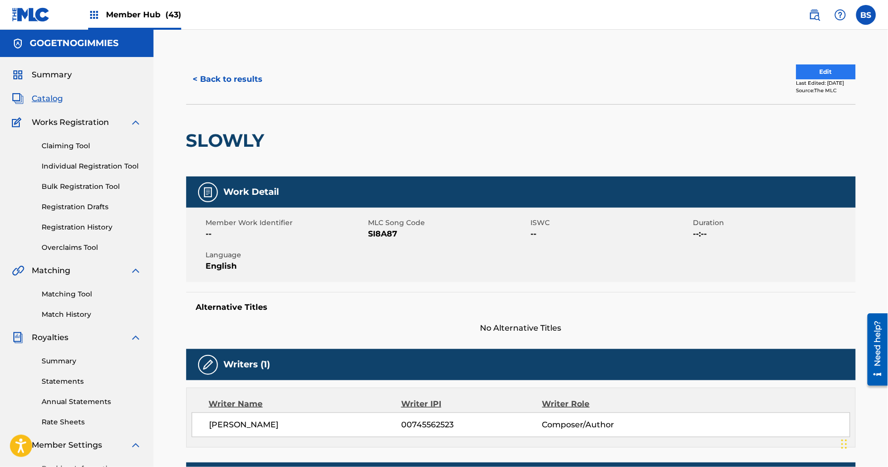
drag, startPoint x: 813, startPoint y: 59, endPoint x: 816, endPoint y: 67, distance: 8.5
click at [814, 59] on div "< Back to results Edit Last Edited: January 09, 2025 Source: The MLC" at bounding box center [521, 80] width 670 height 50
click at [816, 67] on button "Edit" at bounding box center [826, 71] width 59 height 15
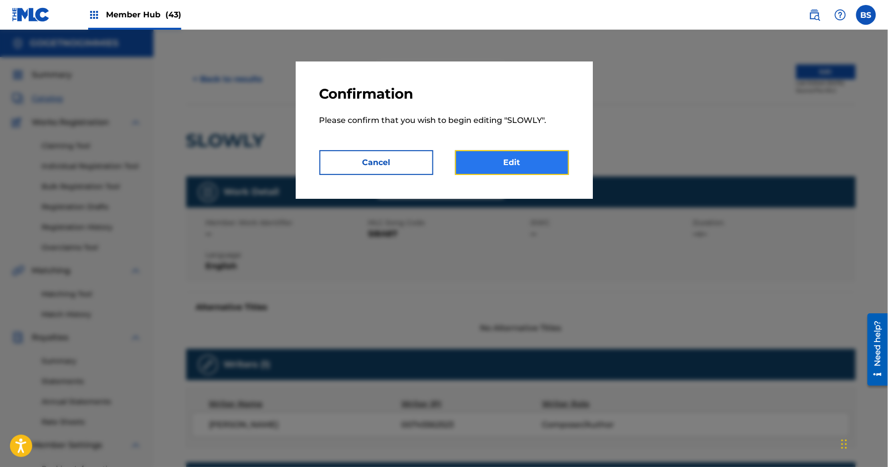
click at [536, 156] on link "Edit" at bounding box center [512, 162] width 114 height 25
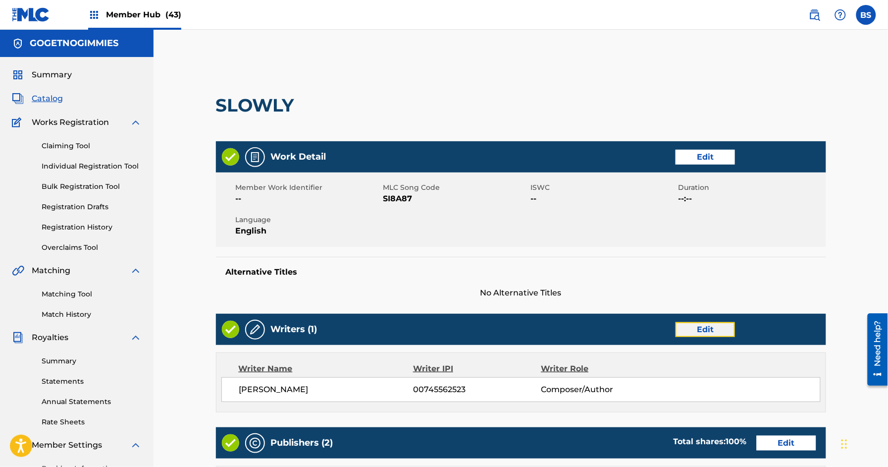
click at [703, 329] on link "Edit" at bounding box center [705, 329] width 59 height 15
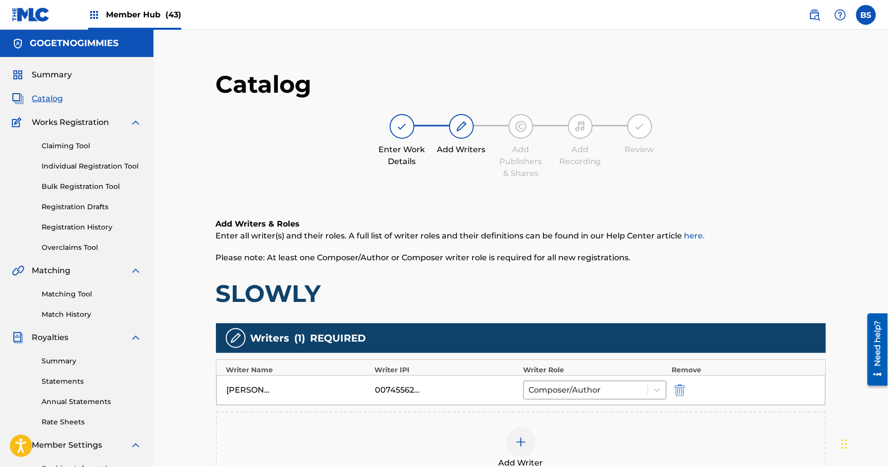
click at [518, 450] on div at bounding box center [521, 442] width 30 height 30
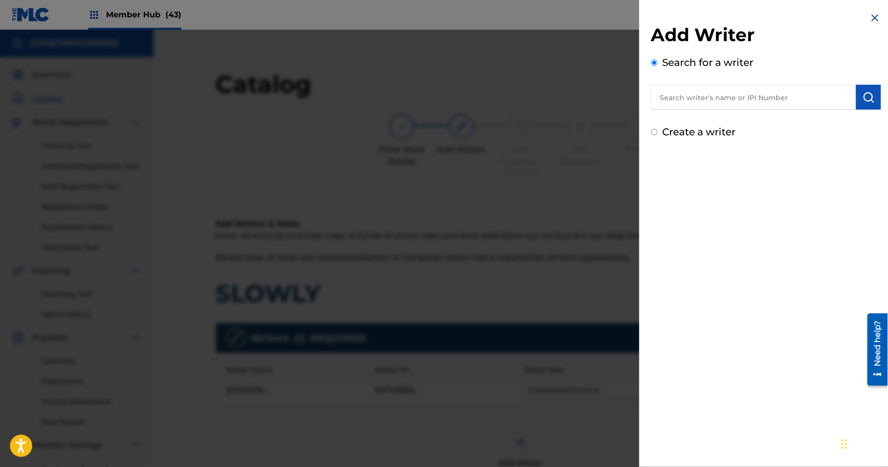
drag, startPoint x: 695, startPoint y: 95, endPoint x: 687, endPoint y: 96, distance: 8.1
click at [691, 95] on input "text" at bounding box center [754, 97] width 205 height 25
type input "."
paste input "653694023"
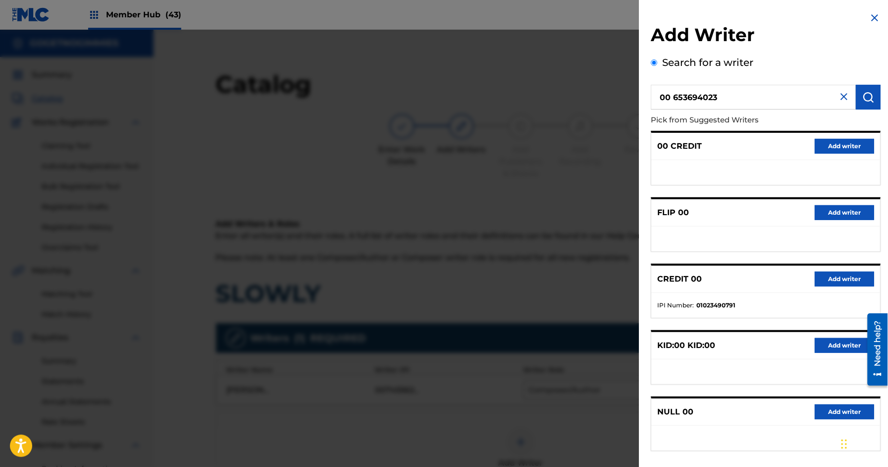
click at [675, 98] on input "00 653694023" at bounding box center [754, 97] width 205 height 25
type input "00653694023"
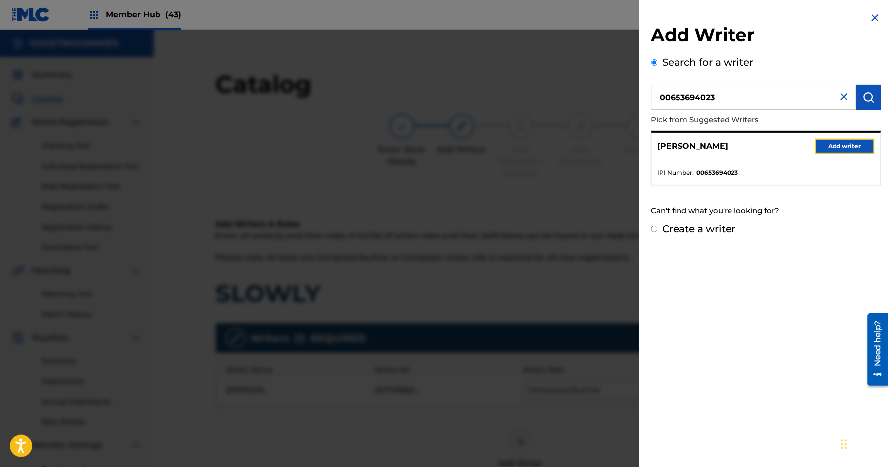
drag, startPoint x: 833, startPoint y: 141, endPoint x: 844, endPoint y: 149, distance: 13.5
click at [840, 146] on button "Add writer" at bounding box center [845, 146] width 59 height 15
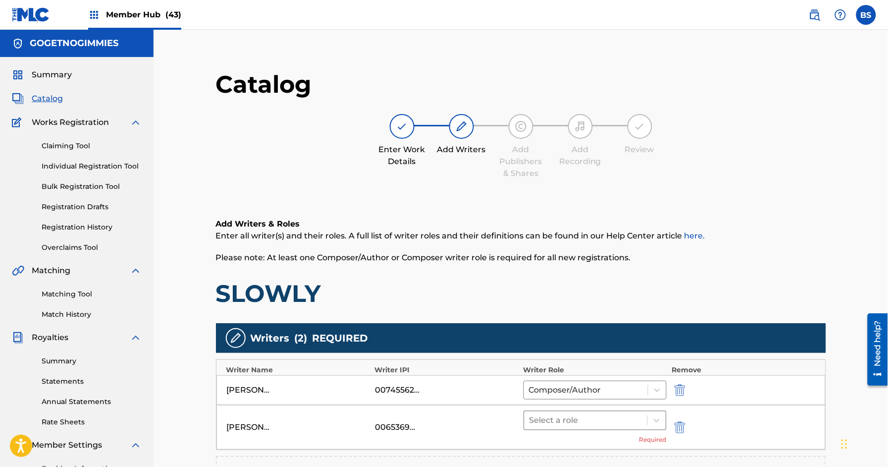
click at [579, 412] on div "Select a role" at bounding box center [586, 420] width 123 height 18
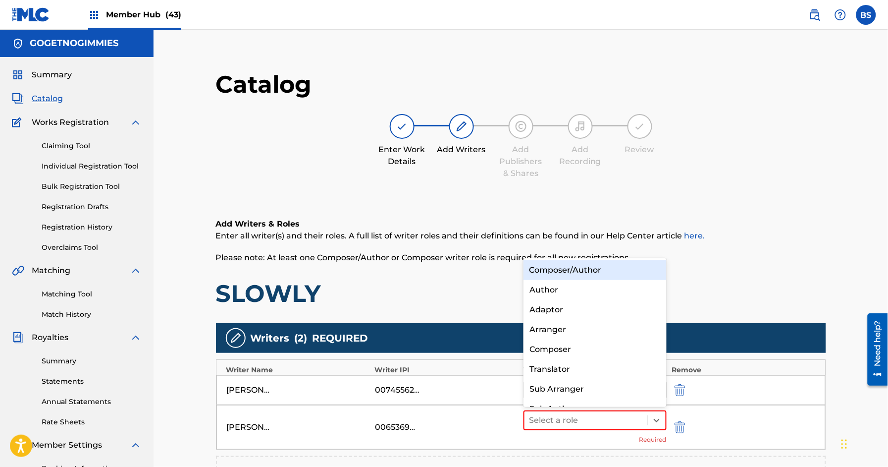
click at [562, 275] on div "Composer/Author" at bounding box center [595, 270] width 143 height 20
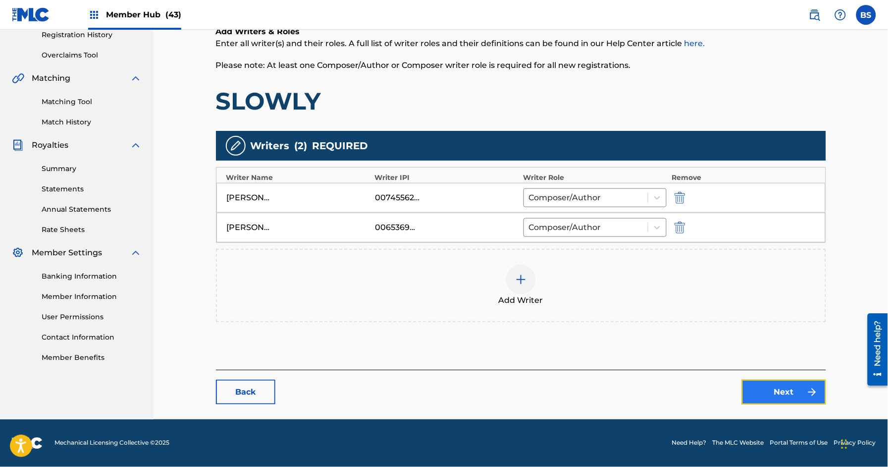
scroll to position [191, 0]
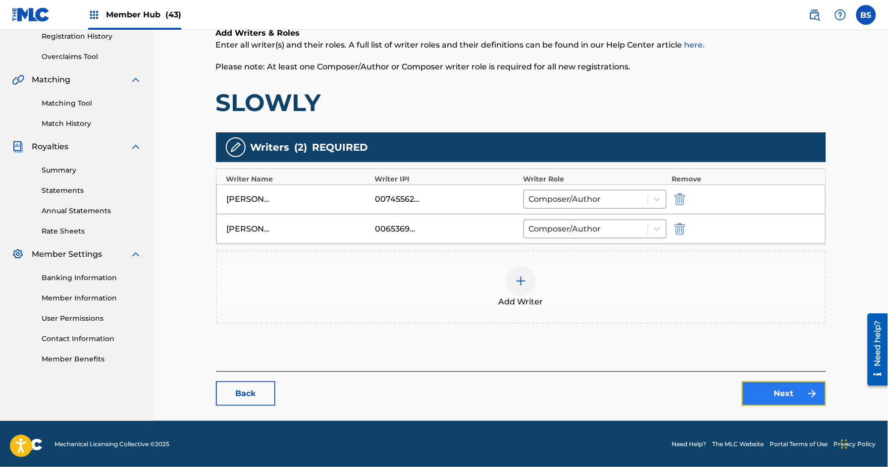
click at [772, 393] on link "Next" at bounding box center [784, 393] width 84 height 25
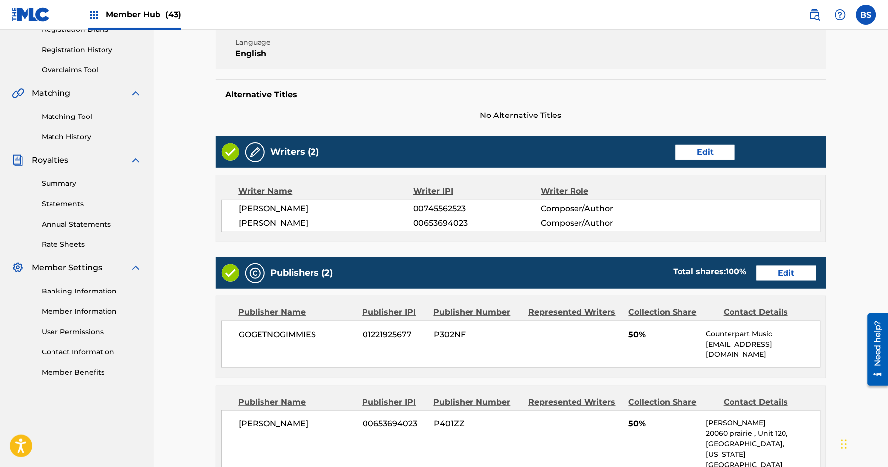
scroll to position [178, 0]
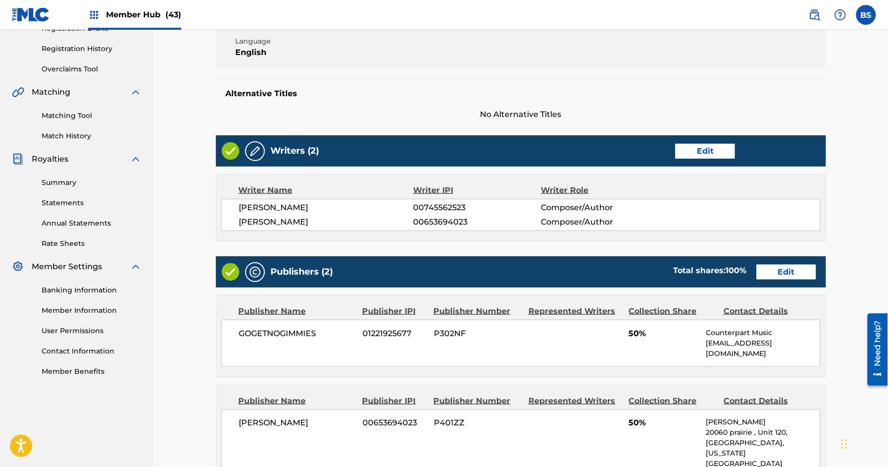
click at [451, 219] on span "00653694023" at bounding box center [477, 222] width 128 height 12
copy span "00653694023"
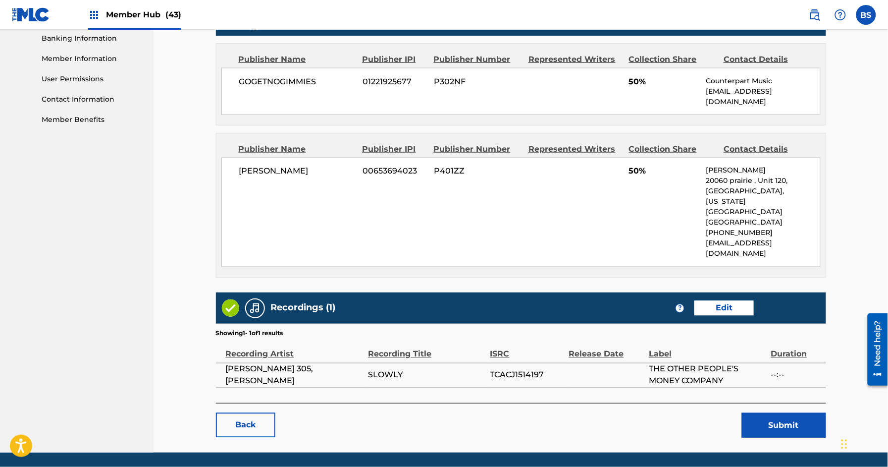
scroll to position [433, 0]
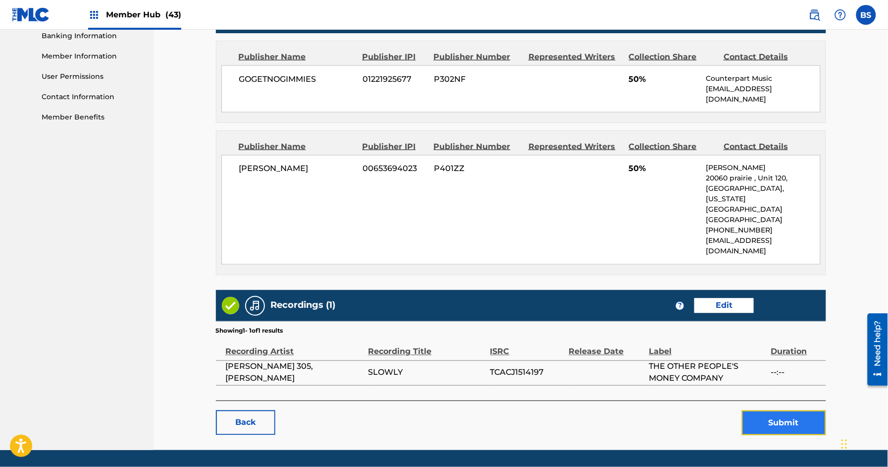
click at [778, 410] on button "Submit" at bounding box center [784, 422] width 84 height 25
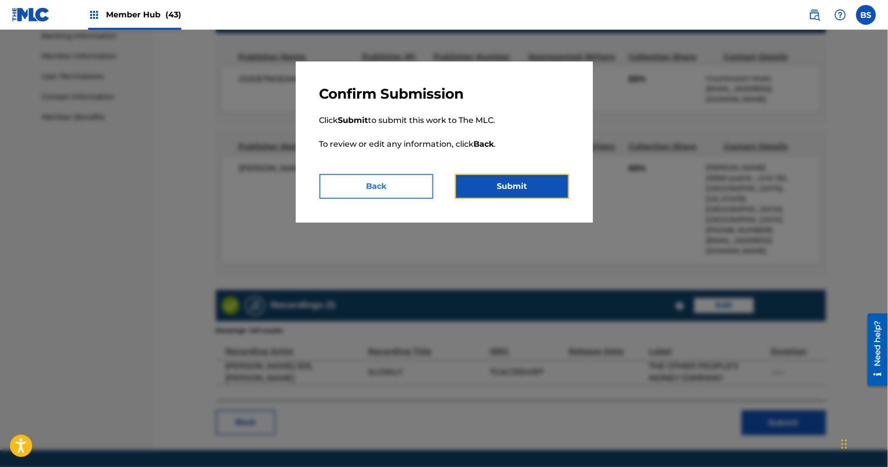
drag, startPoint x: 520, startPoint y: 180, endPoint x: 397, endPoint y: 197, distance: 124.6
click at [399, 198] on div "Back Submit" at bounding box center [445, 186] width 250 height 25
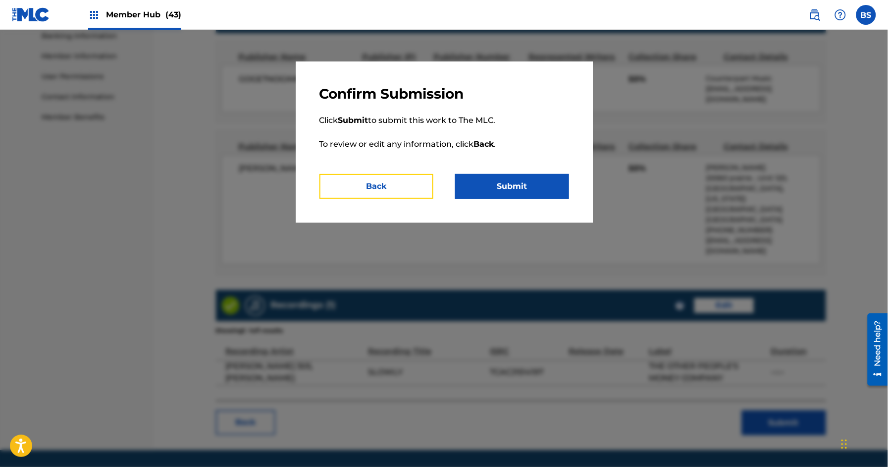
drag, startPoint x: 397, startPoint y: 190, endPoint x: 358, endPoint y: 194, distance: 39.4
click at [394, 191] on button "Back" at bounding box center [377, 186] width 114 height 25
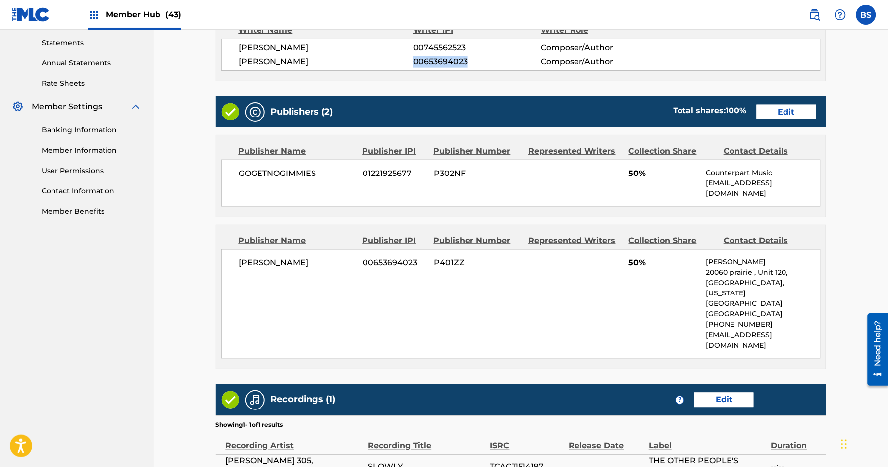
scroll to position [337, 0]
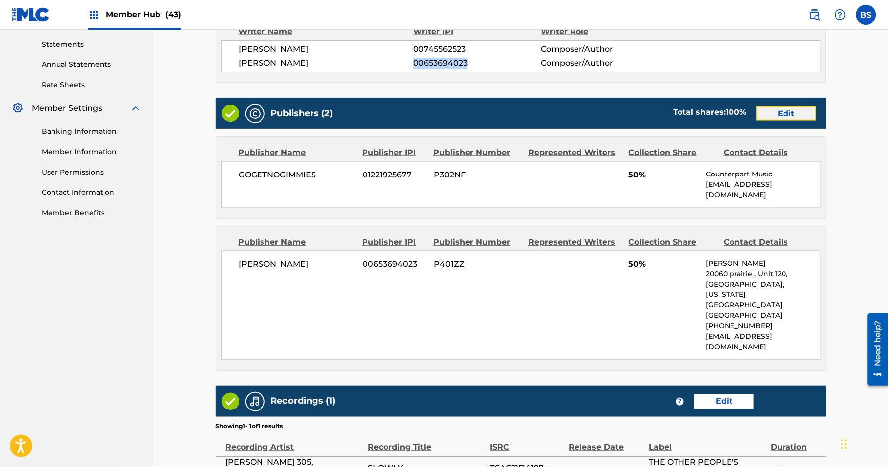
click at [780, 112] on link "Edit" at bounding box center [786, 113] width 59 height 15
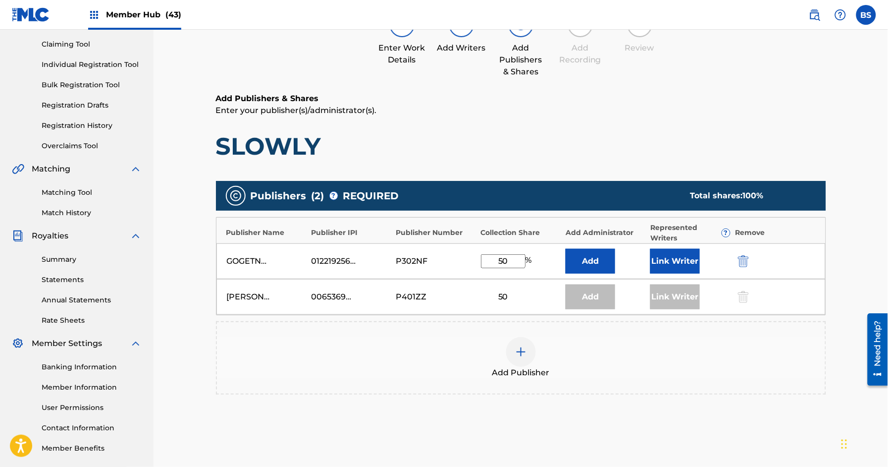
scroll to position [104, 0]
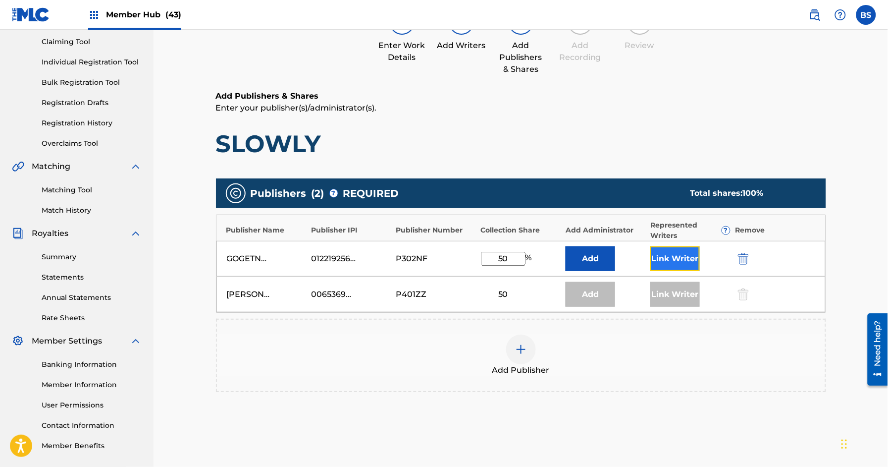
click at [661, 257] on button "Link Writer" at bounding box center [676, 258] width 50 height 25
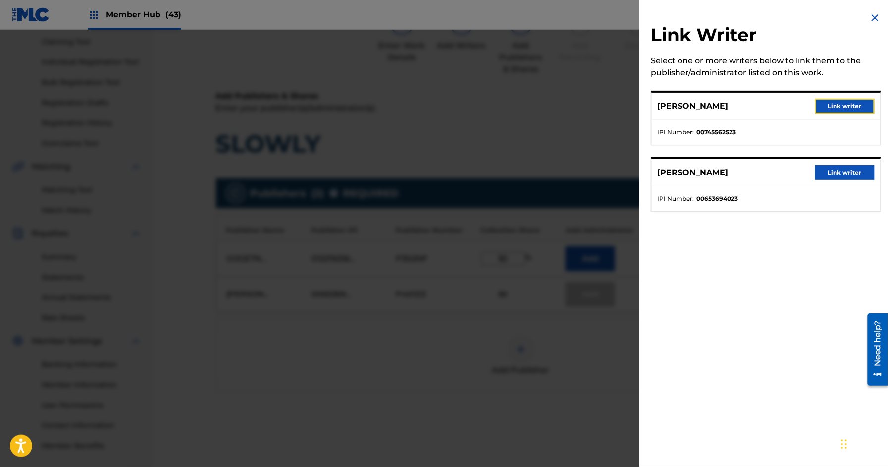
drag, startPoint x: 852, startPoint y: 109, endPoint x: 825, endPoint y: 126, distance: 32.3
click at [852, 109] on button "Link writer" at bounding box center [845, 106] width 59 height 15
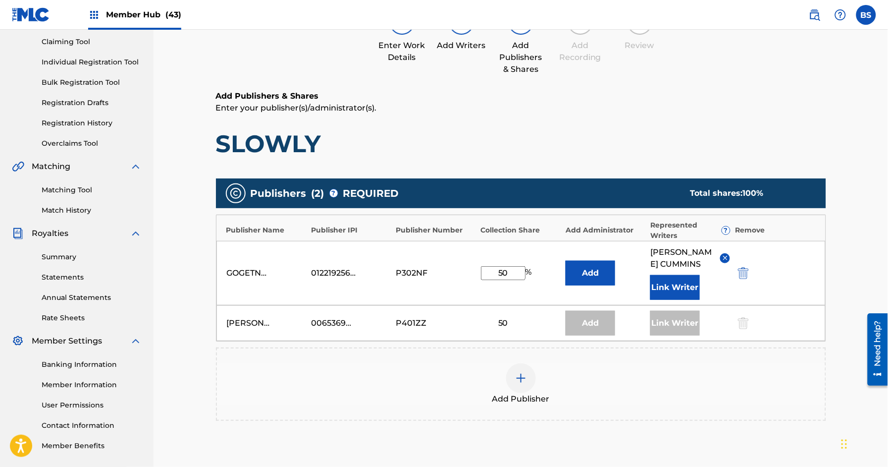
scroll to position [220, 0]
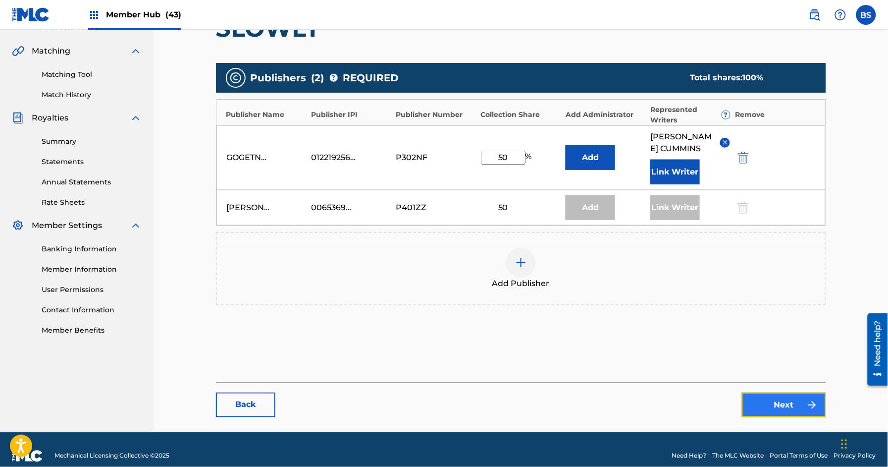
click at [764, 392] on link "Next" at bounding box center [784, 404] width 84 height 25
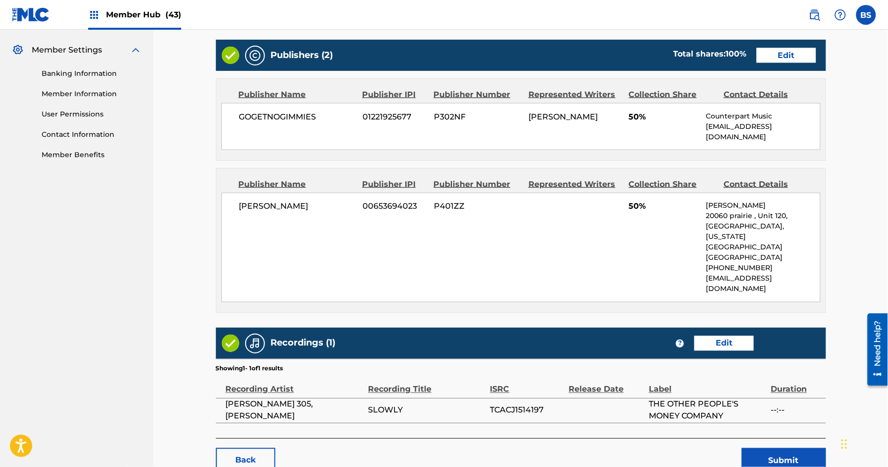
scroll to position [433, 0]
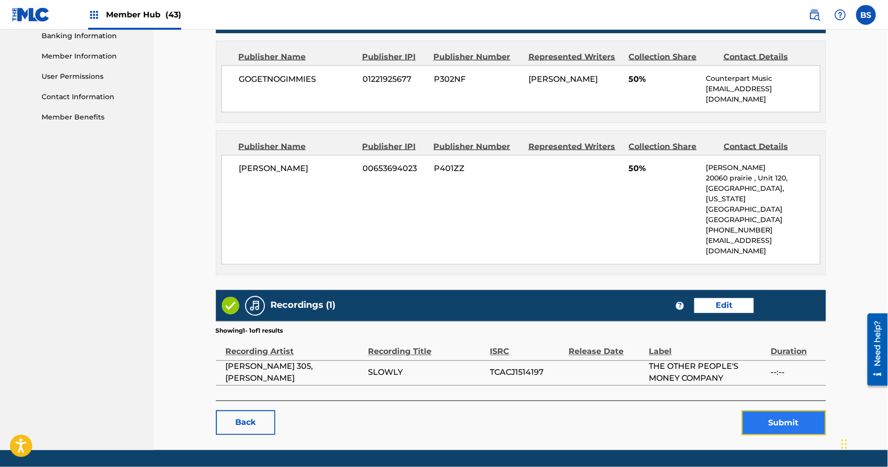
click at [784, 410] on button "Submit" at bounding box center [784, 422] width 84 height 25
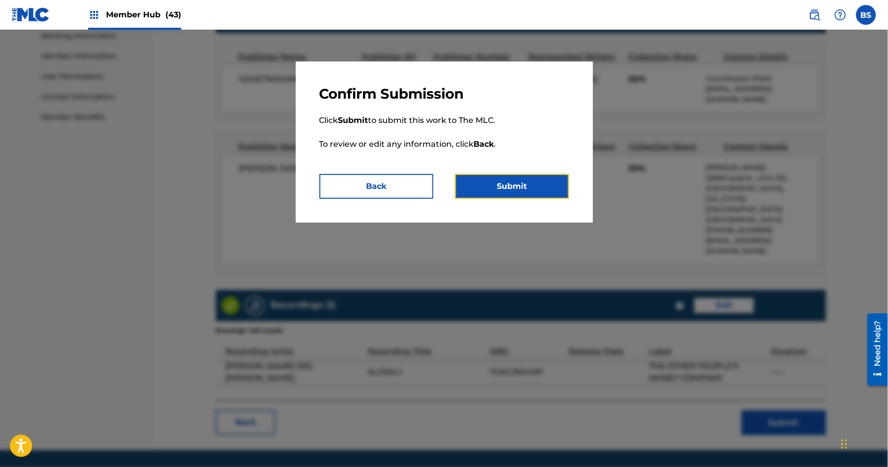
drag, startPoint x: 533, startPoint y: 182, endPoint x: 450, endPoint y: 49, distance: 156.5
click at [533, 182] on button "Submit" at bounding box center [512, 186] width 114 height 25
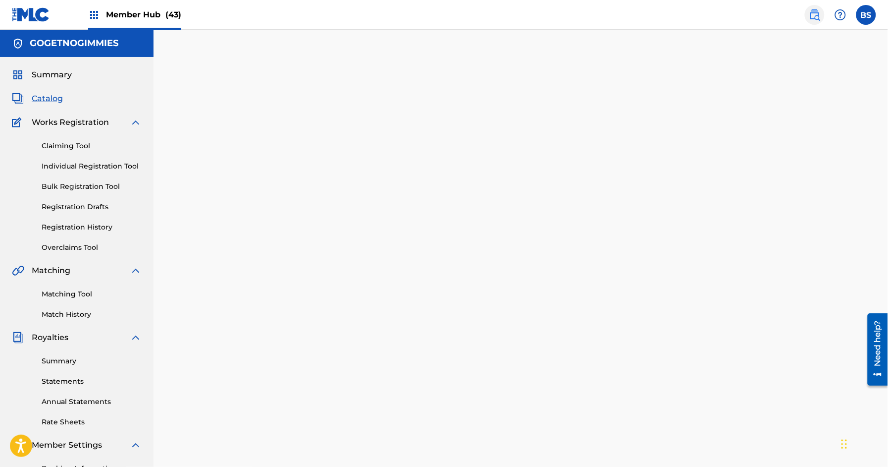
click at [816, 11] on img at bounding box center [815, 15] width 12 height 12
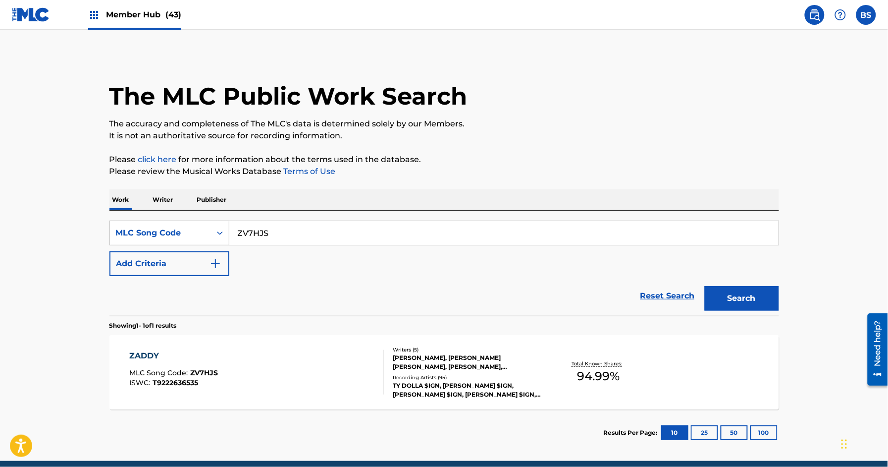
drag, startPoint x: 265, startPoint y: 231, endPoint x: 243, endPoint y: 220, distance: 24.4
click at [265, 231] on input "ZV7HJS" at bounding box center [504, 233] width 550 height 24
click at [266, 231] on input "ZV7HJS" at bounding box center [504, 233] width 550 height 24
paste input "JV8HNR"
type input "JV8HNR"
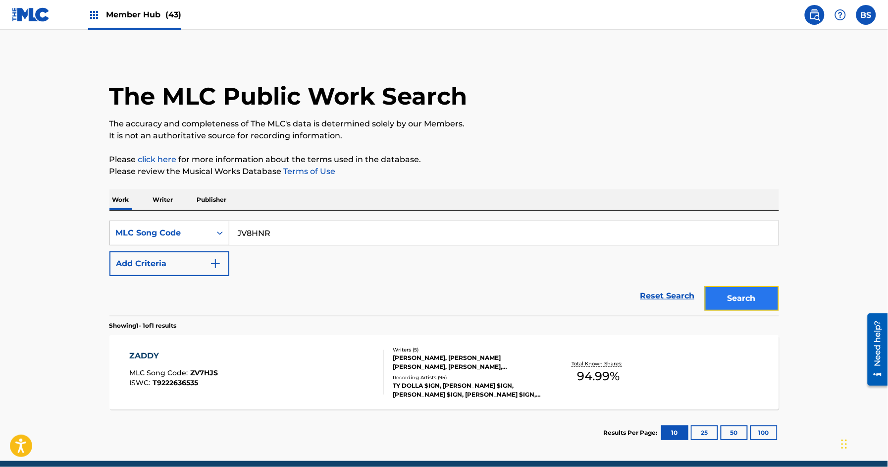
drag, startPoint x: 754, startPoint y: 292, endPoint x: 735, endPoint y: 294, distance: 18.4
click at [754, 292] on button "Search" at bounding box center [742, 298] width 74 height 25
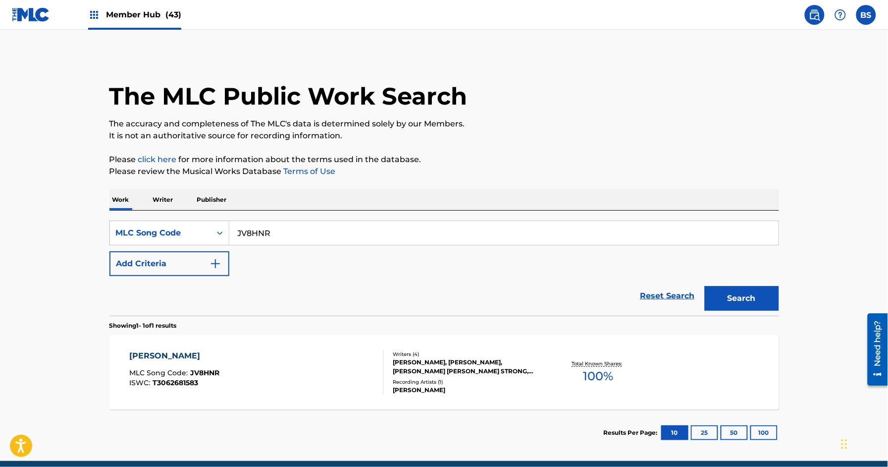
click at [302, 364] on div "JACK POT MLC Song Code : JV8HNR ISWC : T3062681583" at bounding box center [256, 372] width 255 height 45
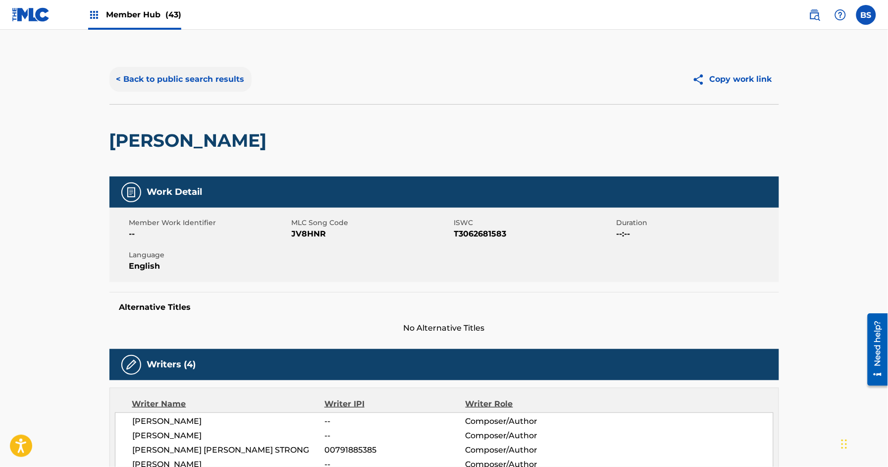
click at [191, 88] on button "< Back to public search results" at bounding box center [181, 79] width 142 height 25
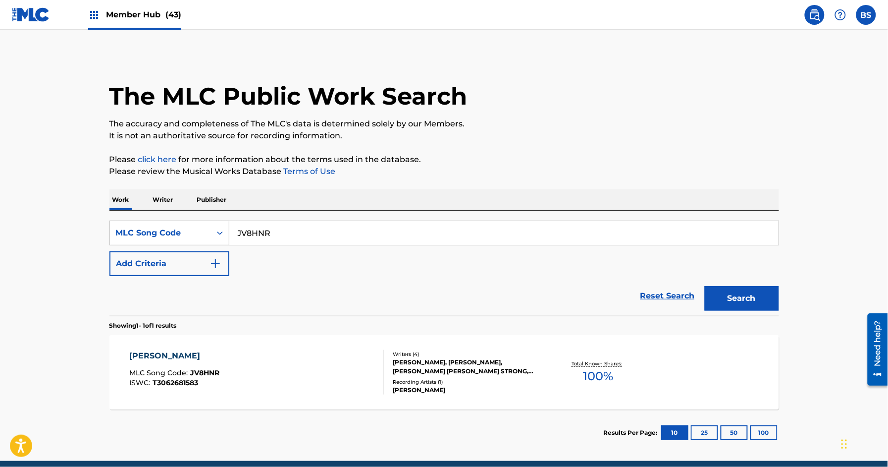
click at [277, 235] on input "JV8HNR" at bounding box center [504, 233] width 550 height 24
paste input "BV8FI1"
type input "BV8FI1"
drag, startPoint x: 723, startPoint y: 305, endPoint x: 704, endPoint y: 311, distance: 19.7
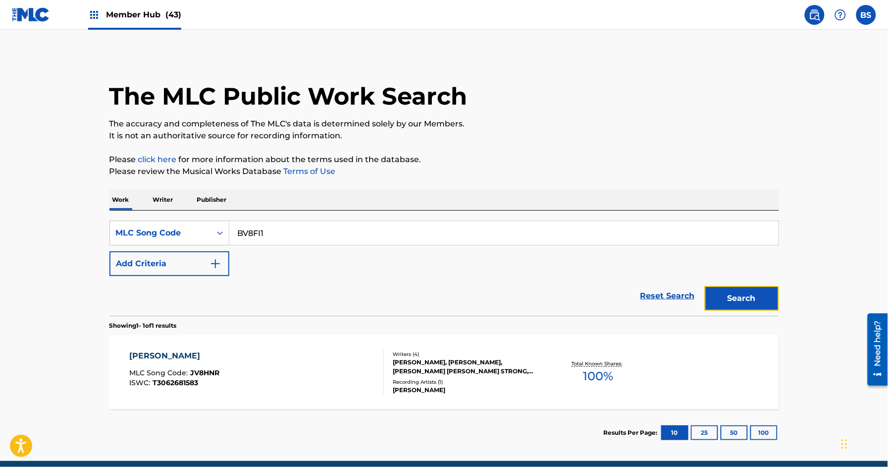
click at [724, 305] on button "Search" at bounding box center [742, 298] width 74 height 25
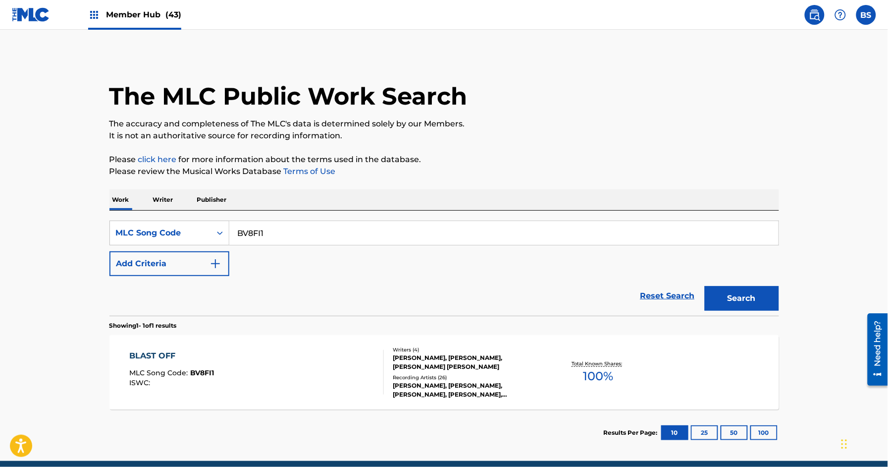
click at [327, 363] on div "BLAST OFF MLC Song Code : BV8FI1 ISWC :" at bounding box center [256, 372] width 255 height 45
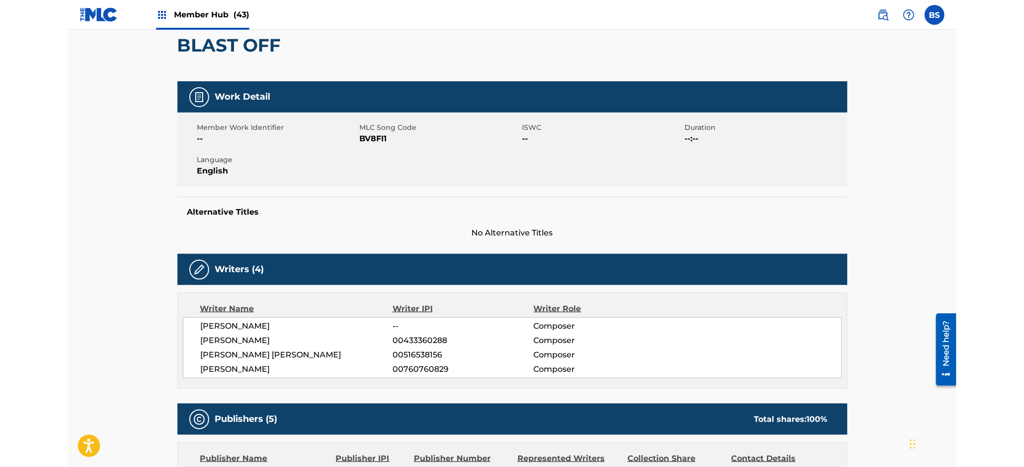
scroll to position [96, 0]
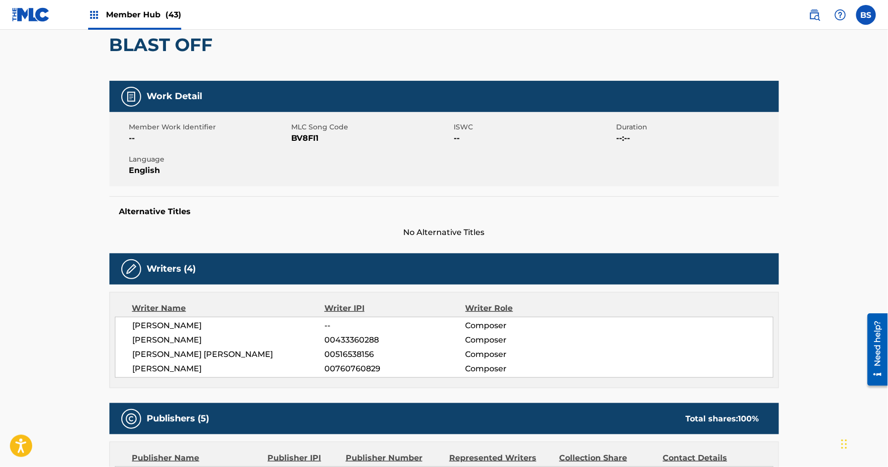
click at [189, 355] on span "PATRICK BOIS SR HAYES" at bounding box center [229, 354] width 192 height 12
copy div "PATRICK BOIS SR HAYES"
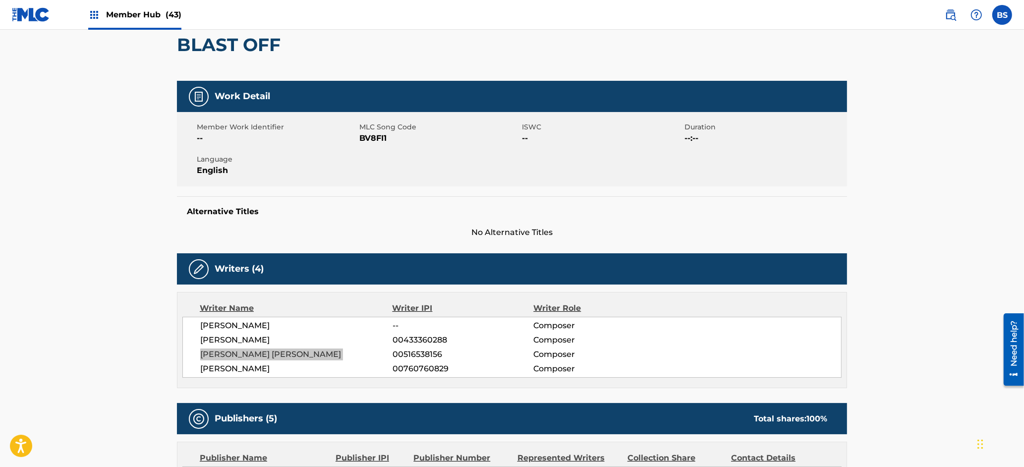
scroll to position [0, 0]
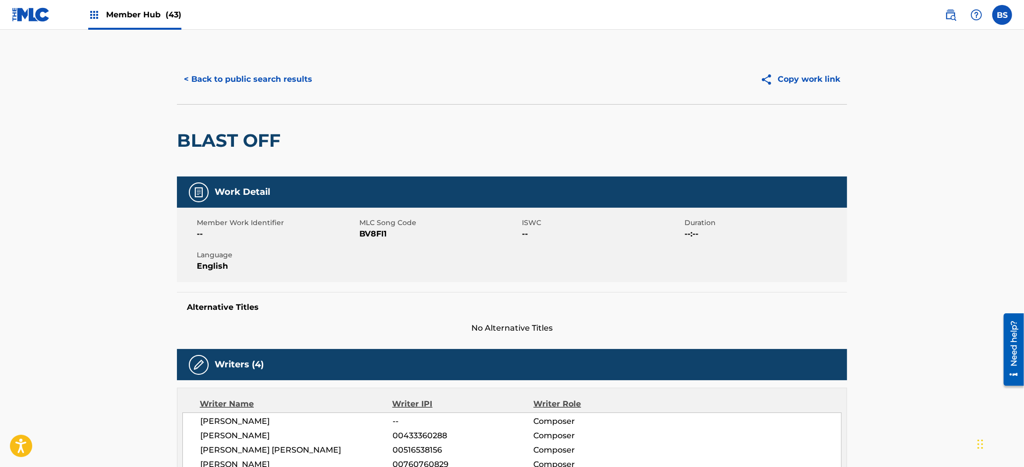
click at [223, 66] on div "< Back to public search results Copy work link" at bounding box center [512, 80] width 670 height 50
click at [224, 71] on button "< Back to public search results" at bounding box center [248, 79] width 142 height 25
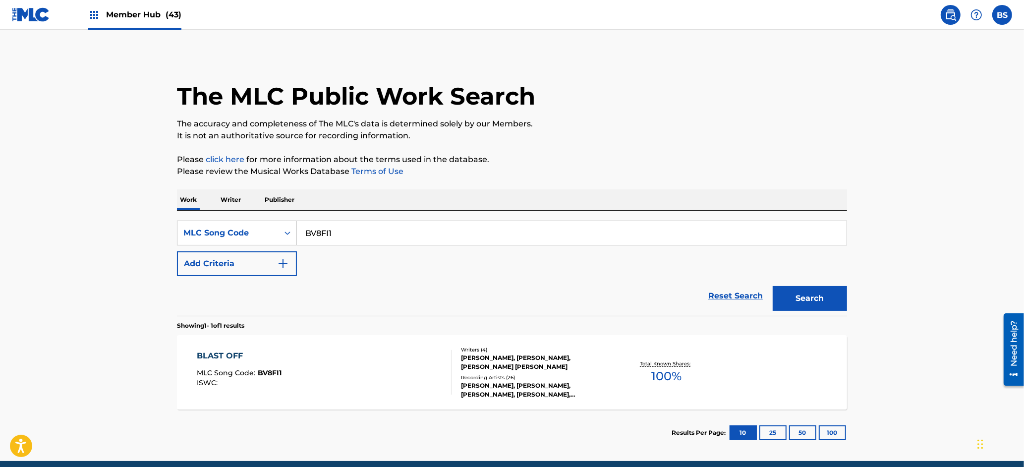
click at [337, 229] on input "BV8FI1" at bounding box center [572, 233] width 550 height 24
drag, startPoint x: 337, startPoint y: 229, endPoint x: 323, endPoint y: 223, distance: 15.6
click at [337, 229] on input "BV8FI1" at bounding box center [572, 233] width 550 height 24
paste input "SVCFNI"
type input "SVCFNI"
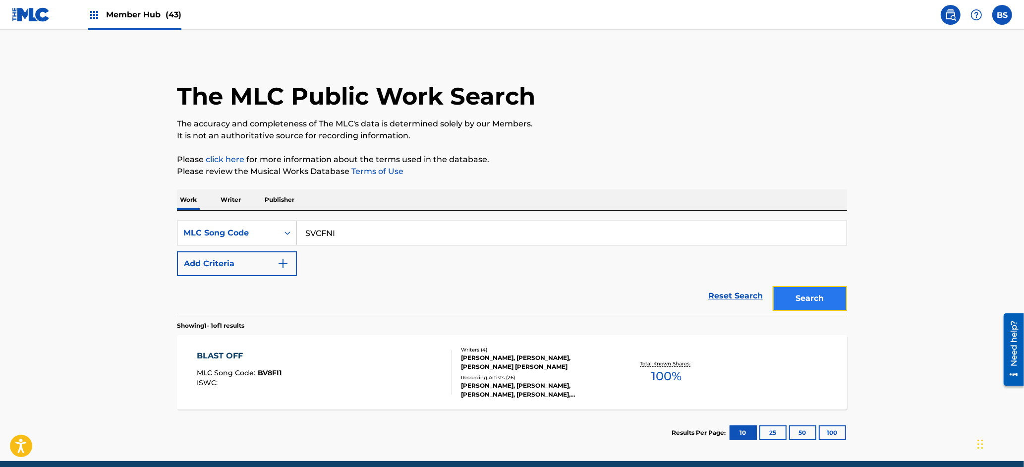
click at [794, 292] on button "Search" at bounding box center [809, 298] width 74 height 25
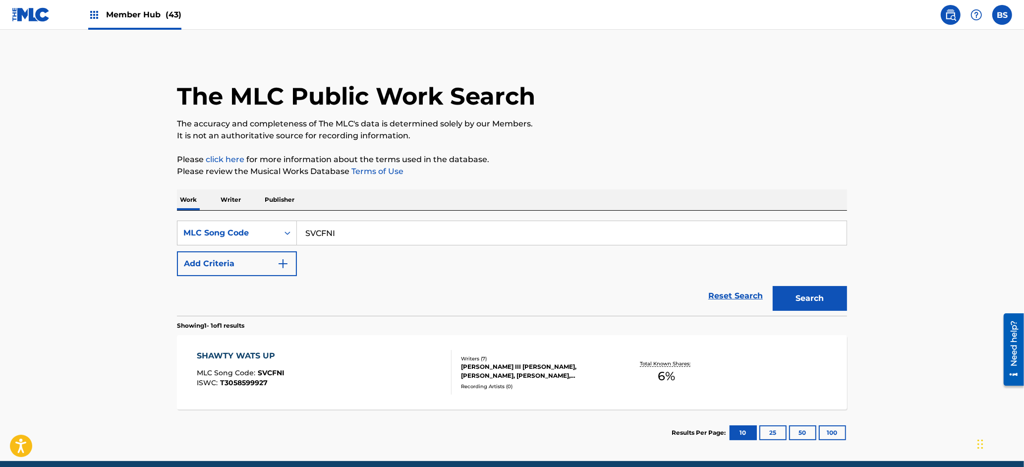
click at [369, 359] on div "SHAWTY WATS UP MLC Song Code : SVCFNI ISWC : T3058599927" at bounding box center [324, 372] width 255 height 45
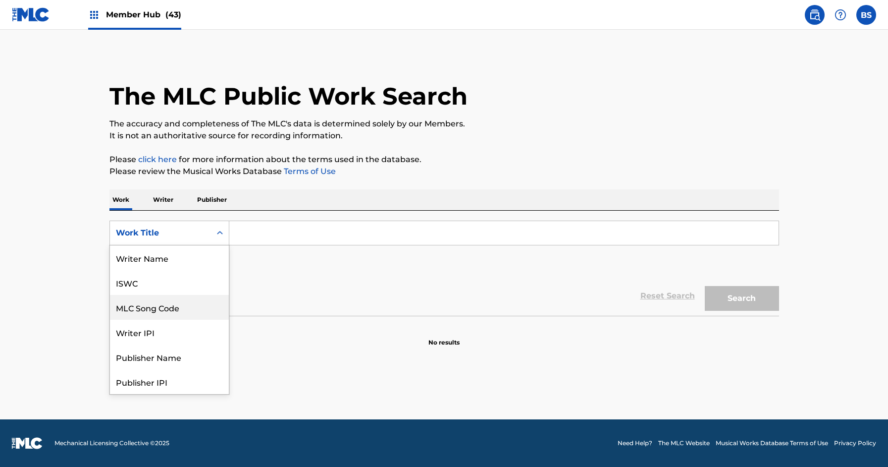
click at [163, 295] on div "MLC Song Code" at bounding box center [169, 307] width 119 height 25
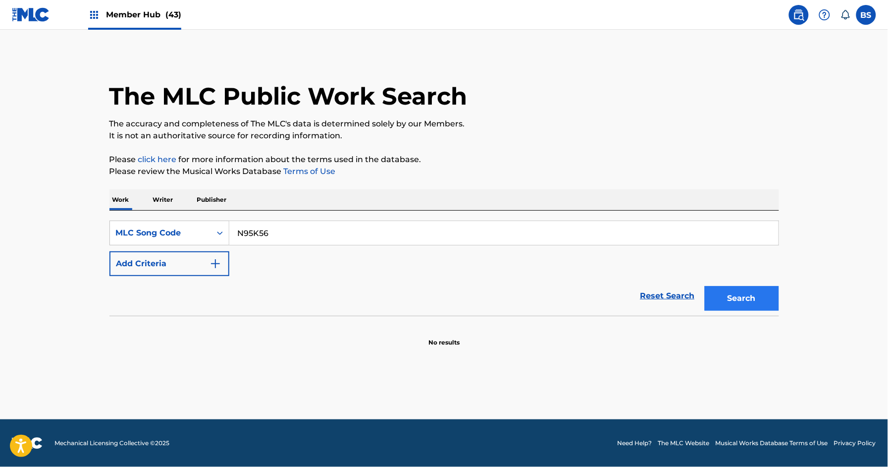
type input "N95K56"
click at [745, 304] on button "Search" at bounding box center [742, 298] width 74 height 25
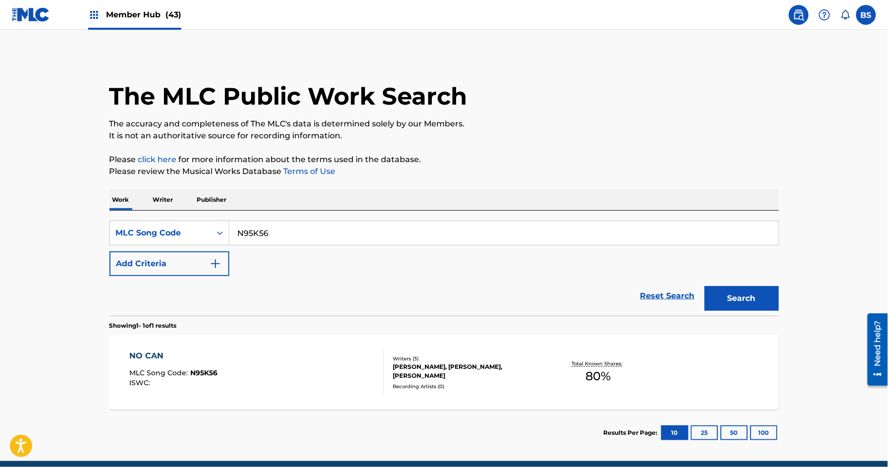
click at [365, 370] on div "NO CAN MLC Song Code : N95K56 ISWC :" at bounding box center [256, 372] width 255 height 45
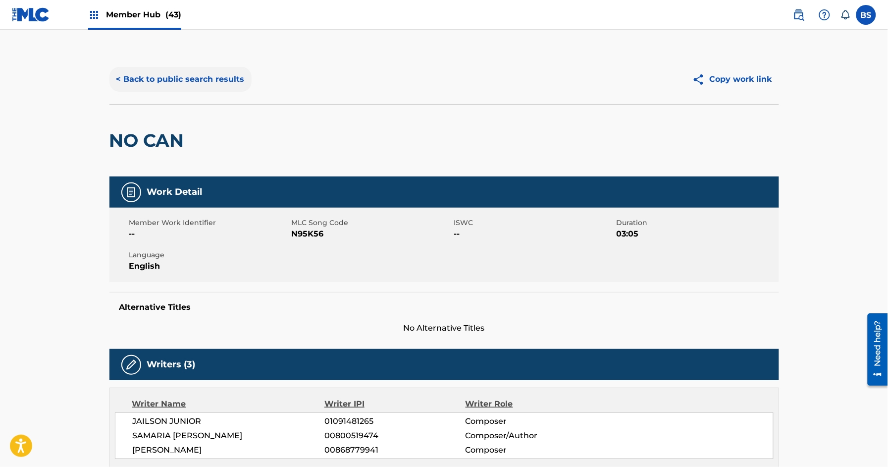
click at [166, 73] on button "< Back to public search results" at bounding box center [181, 79] width 142 height 25
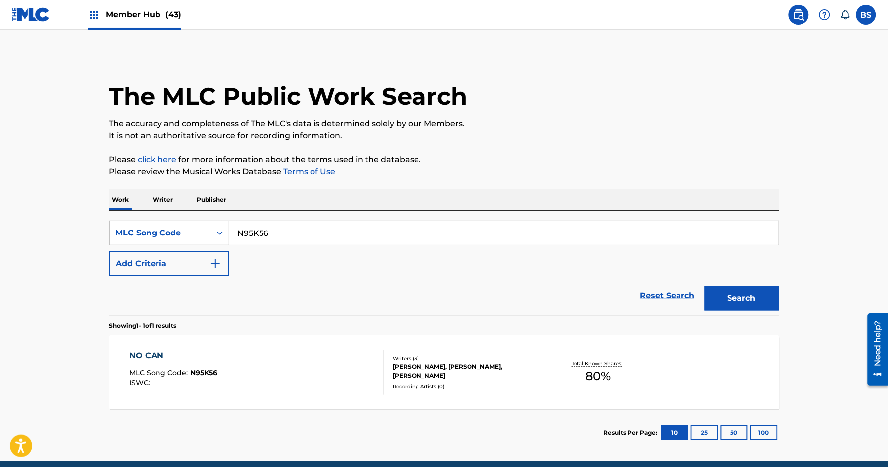
drag, startPoint x: 141, startPoint y: 19, endPoint x: 225, endPoint y: 23, distance: 84.4
click at [141, 19] on span "Member Hub (43)" at bounding box center [143, 14] width 75 height 11
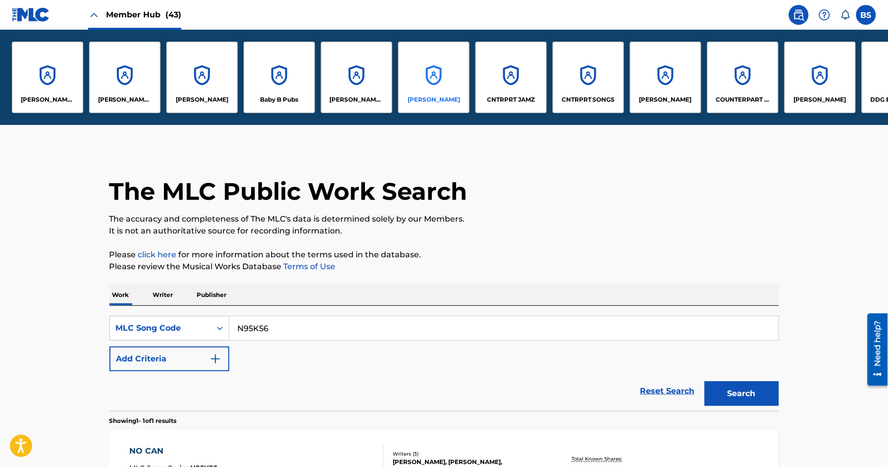
scroll to position [0, 0]
click at [574, 80] on div "CNTRPRT SONGS" at bounding box center [588, 77] width 71 height 71
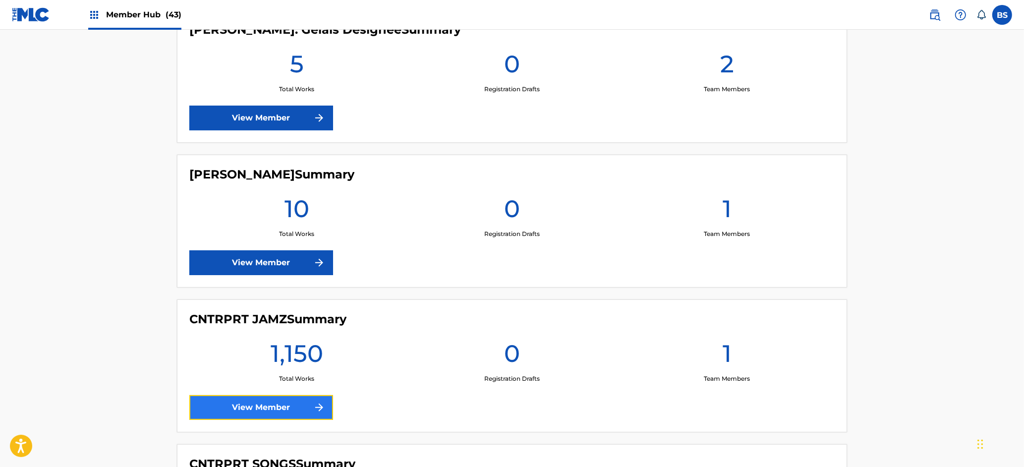
click at [278, 413] on link "View Member" at bounding box center [261, 407] width 144 height 25
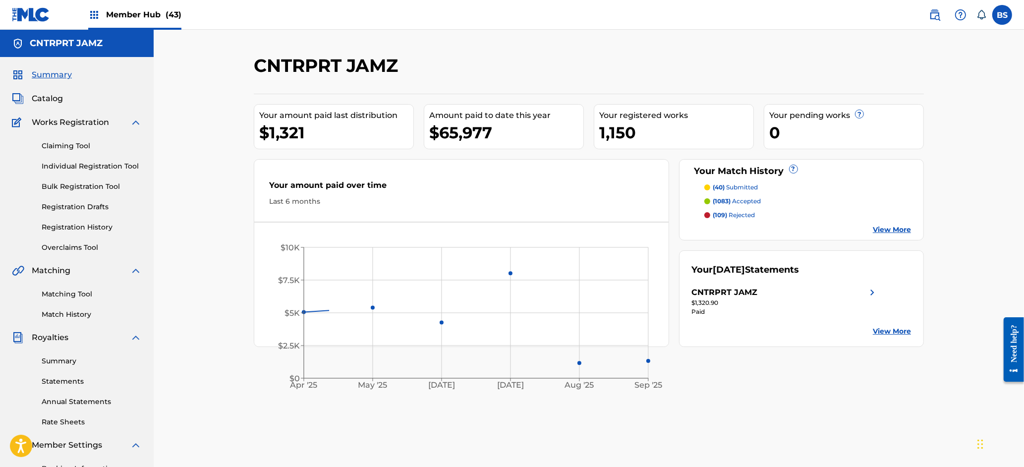
click at [55, 98] on span "Catalog" at bounding box center [47, 99] width 31 height 12
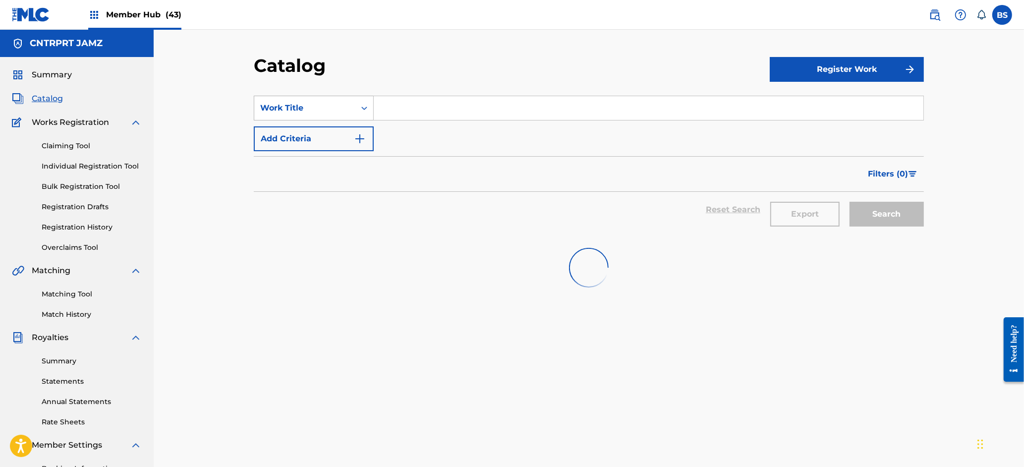
click at [301, 107] on div "Work Title" at bounding box center [304, 108] width 89 height 12
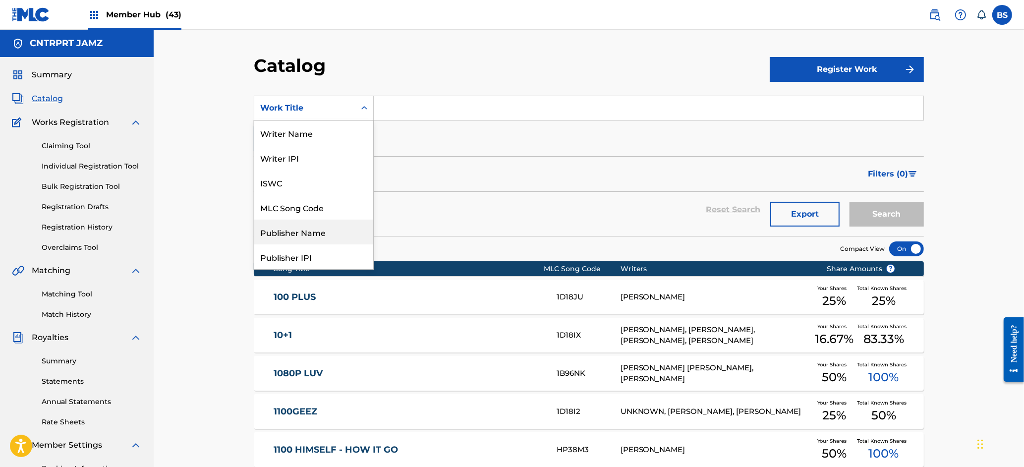
drag, startPoint x: 319, startPoint y: 227, endPoint x: 393, endPoint y: 90, distance: 155.4
click at [320, 227] on div "Publisher Name" at bounding box center [313, 232] width 119 height 25
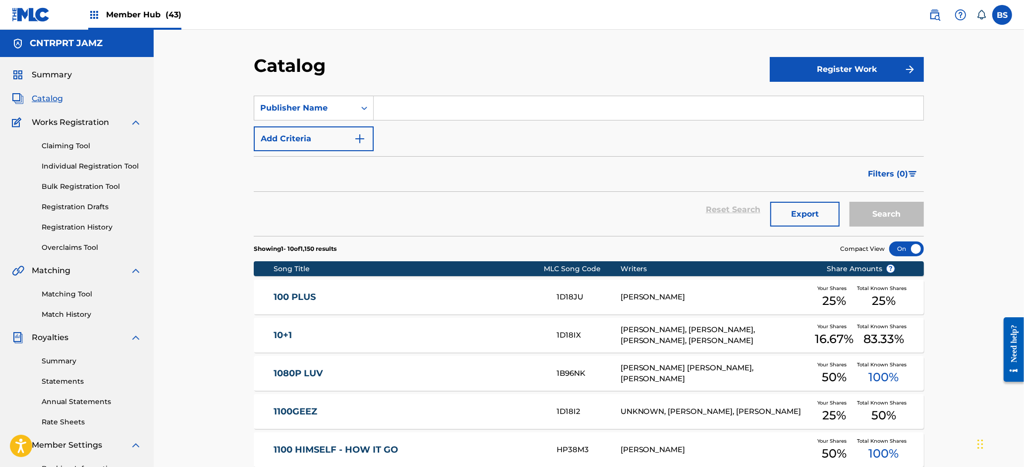
drag, startPoint x: 395, startPoint y: 92, endPoint x: 396, endPoint y: 98, distance: 6.0
click at [396, 96] on section "SearchWithCriteriadcce5e5c-683d-4367-a27e-1cfc0ff6d473 Publisher Name Add Crite…" at bounding box center [589, 160] width 670 height 152
click at [395, 102] on input "Search Form" at bounding box center [649, 108] width 550 height 24
type input "austin"
click at [849, 202] on button "Search" at bounding box center [886, 214] width 74 height 25
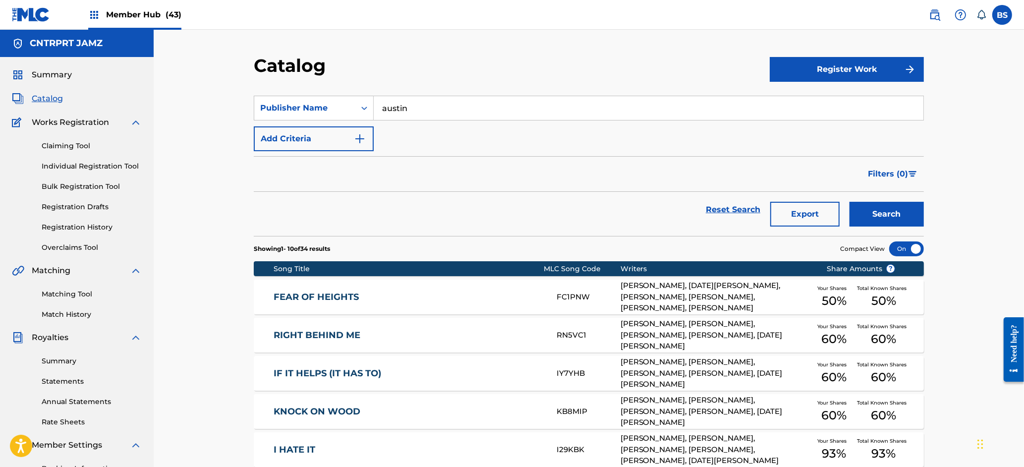
click at [516, 298] on link "FEAR OF HEIGHTS" at bounding box center [409, 296] width 270 height 11
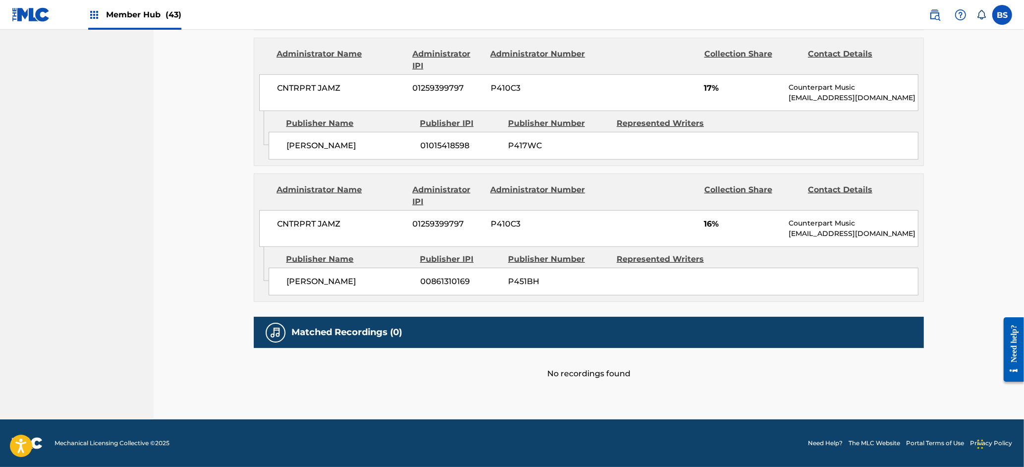
scroll to position [656, 0]
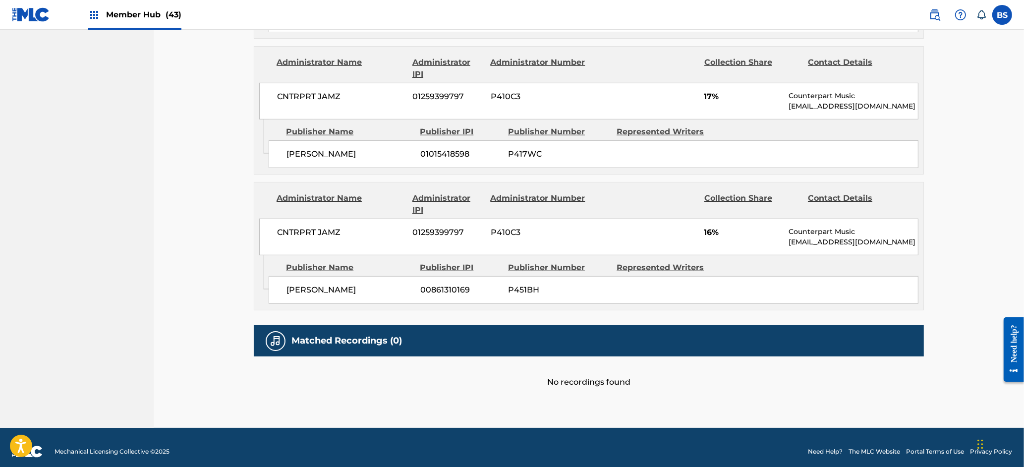
click at [450, 288] on span "00861310169" at bounding box center [460, 290] width 80 height 12
drag, startPoint x: 450, startPoint y: 288, endPoint x: 473, endPoint y: 331, distance: 48.3
click at [451, 288] on span "00861310169" at bounding box center [460, 290] width 80 height 12
copy span "00861310169"
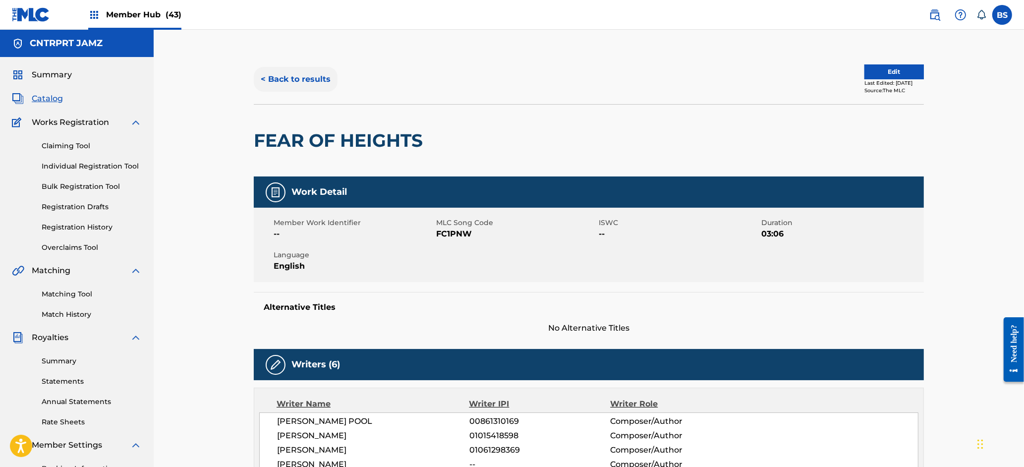
click at [300, 72] on button "< Back to results" at bounding box center [296, 79] width 84 height 25
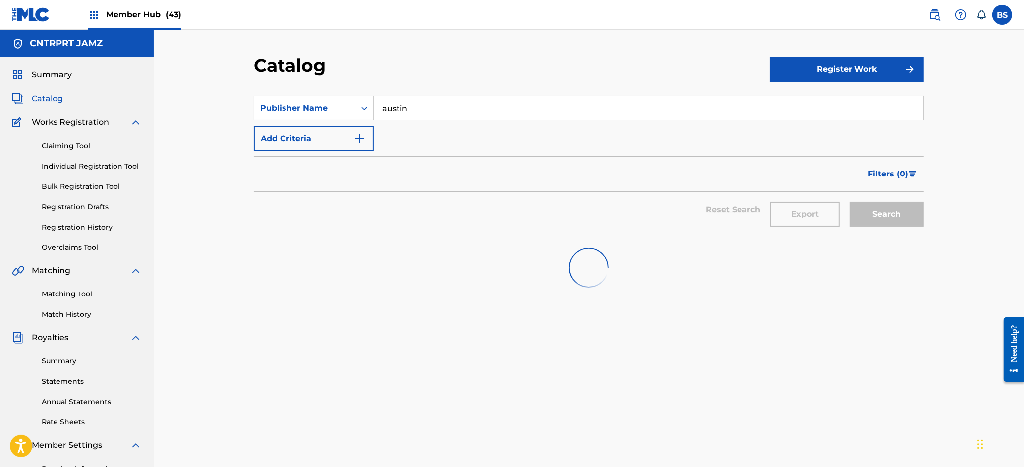
click at [458, 101] on input "austin" at bounding box center [649, 108] width 550 height 24
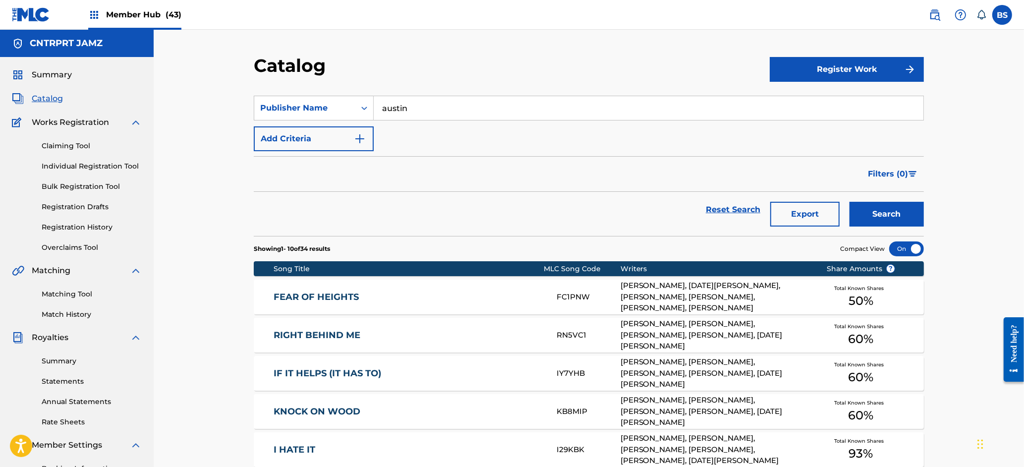
click at [458, 101] on input "austin" at bounding box center [649, 108] width 550 height 24
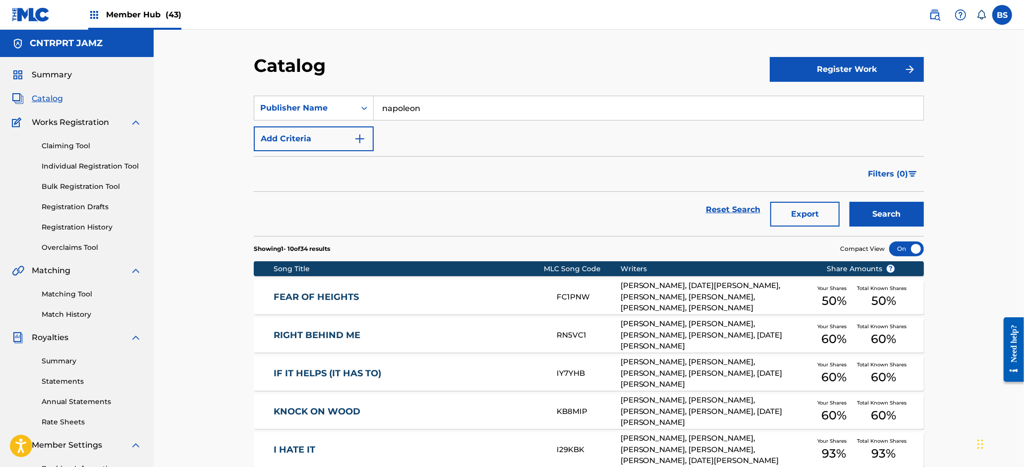
type input "napoleon"
click at [849, 202] on button "Search" at bounding box center [886, 214] width 74 height 25
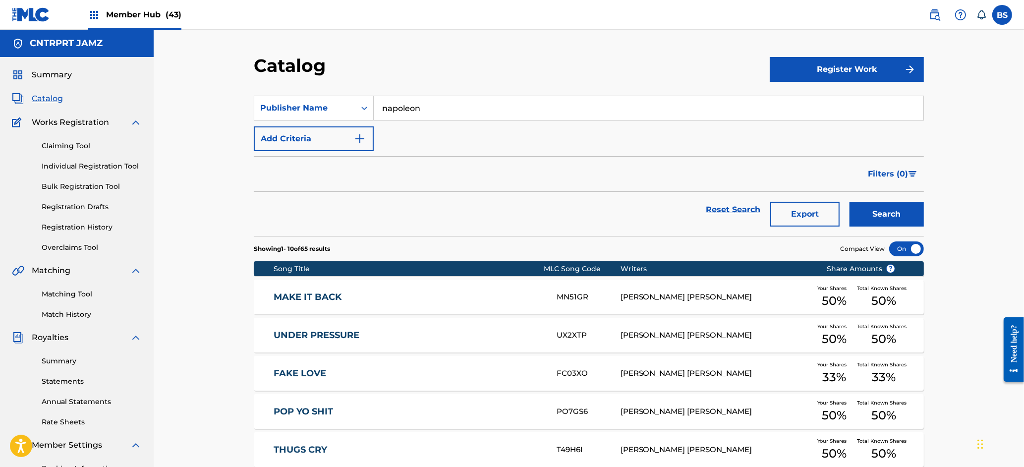
click at [453, 284] on div "MAKE IT BACK MN51GR [PERSON_NAME] [PERSON_NAME] Your Shares 50 % Total Known Sh…" at bounding box center [589, 296] width 670 height 35
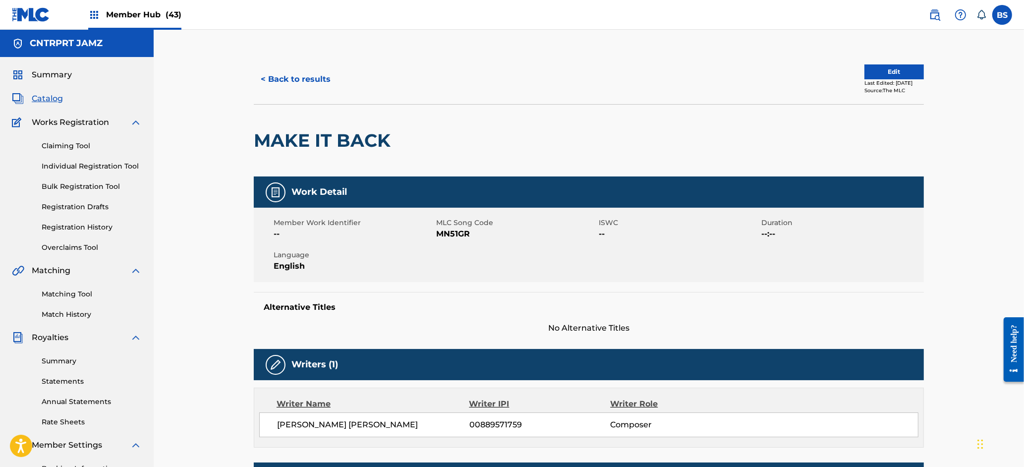
click at [499, 427] on span "00889571759" at bounding box center [539, 425] width 141 height 12
drag, startPoint x: 499, startPoint y: 428, endPoint x: 486, endPoint y: 360, distance: 68.8
click at [500, 428] on span "00889571759" at bounding box center [539, 425] width 141 height 12
click at [489, 425] on span "00889571759" at bounding box center [539, 425] width 141 height 12
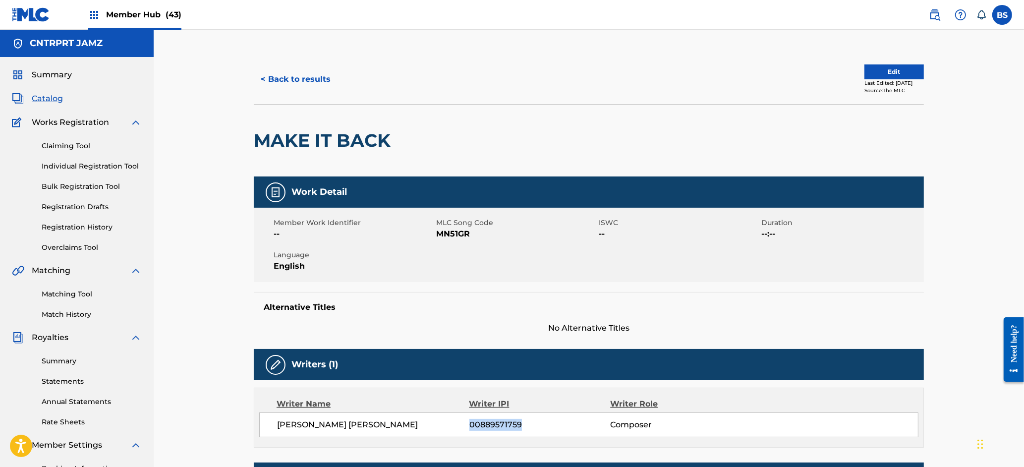
copy span "00889571759"
